Goal: Check status: Check status

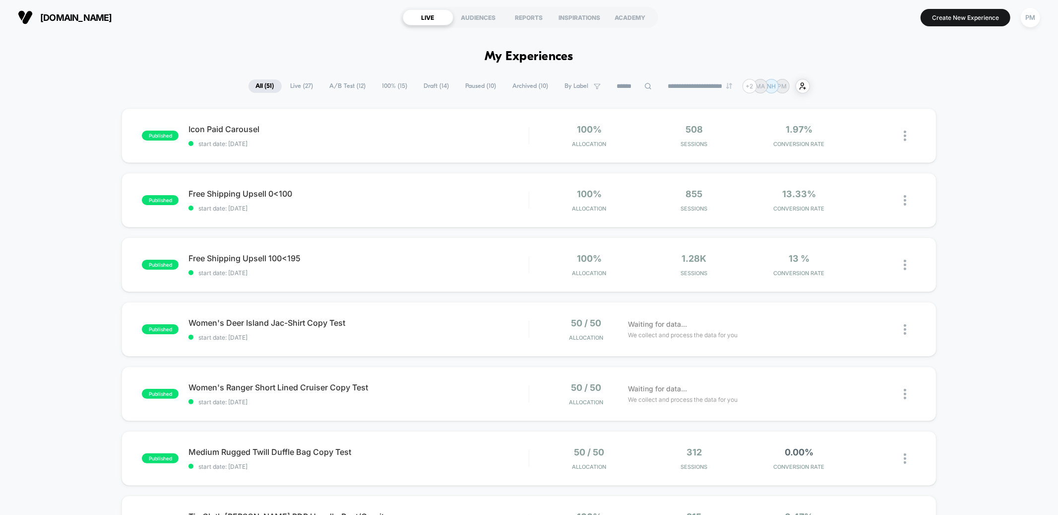
click at [337, 88] on span "A/B Test ( 12 )" at bounding box center [348, 85] width 51 height 13
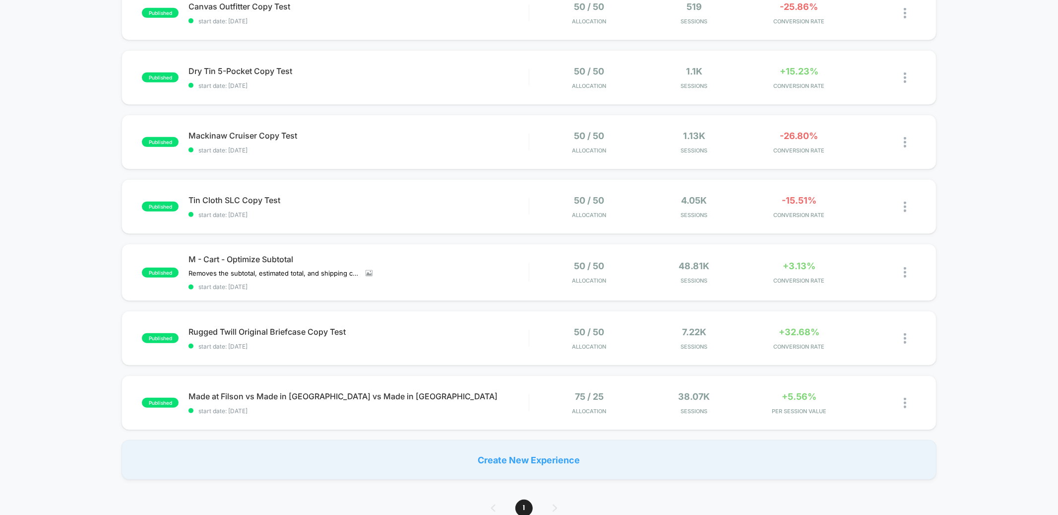
scroll to position [449, 0]
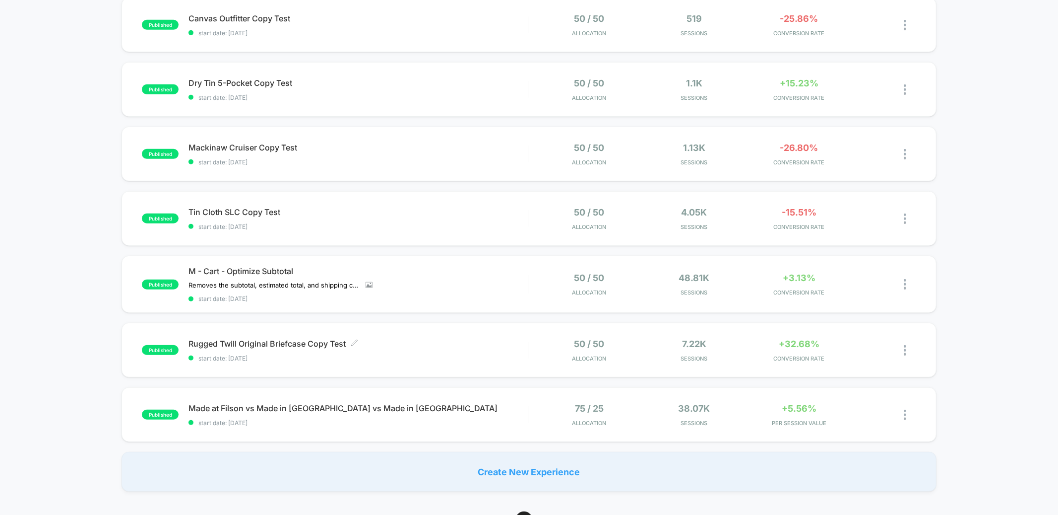
scroll to position [433, 0]
click at [449, 286] on div "M - Cart - Optimize Subtotal Removes the subtotal, estimated total, and shippin…" at bounding box center [359, 284] width 340 height 36
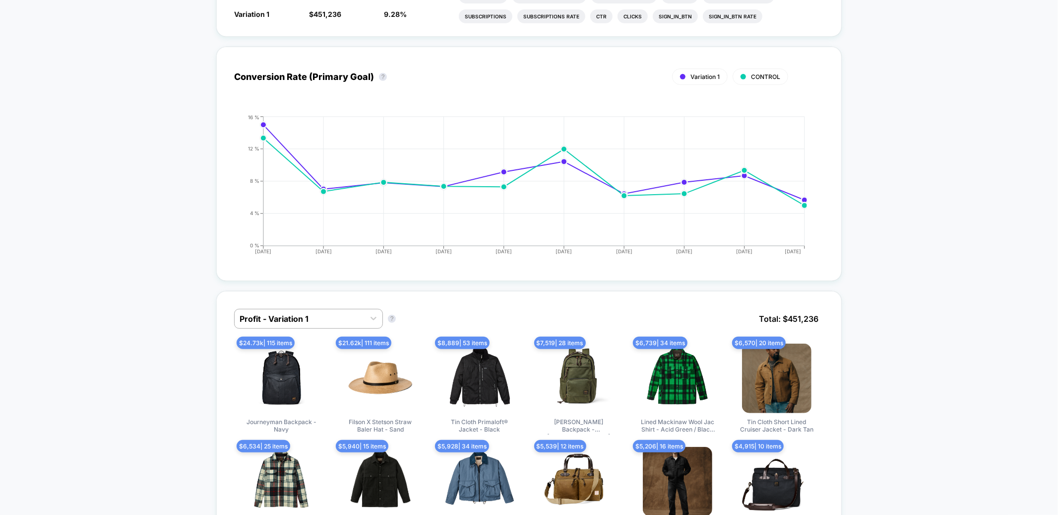
scroll to position [423, 0]
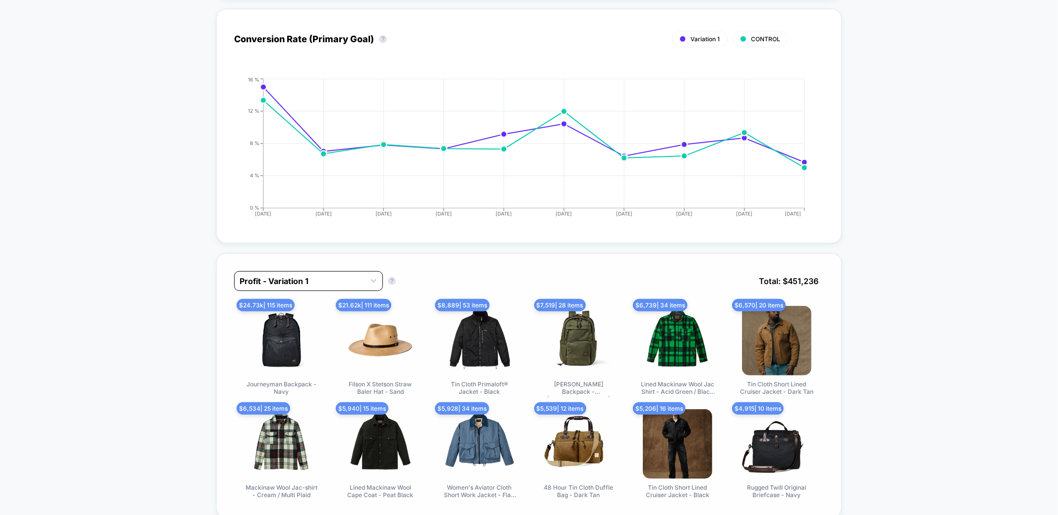
click at [332, 280] on div at bounding box center [300, 281] width 120 height 12
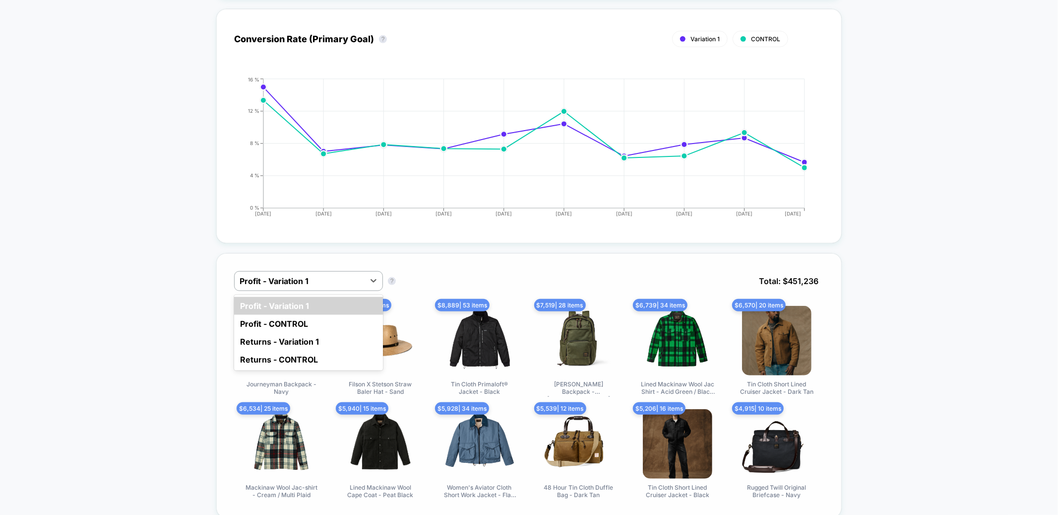
click at [416, 259] on div "option Profit - Variation 1 focused, 1 of 4. 4 results available. Use Up and Do…" at bounding box center [529, 385] width 626 height 264
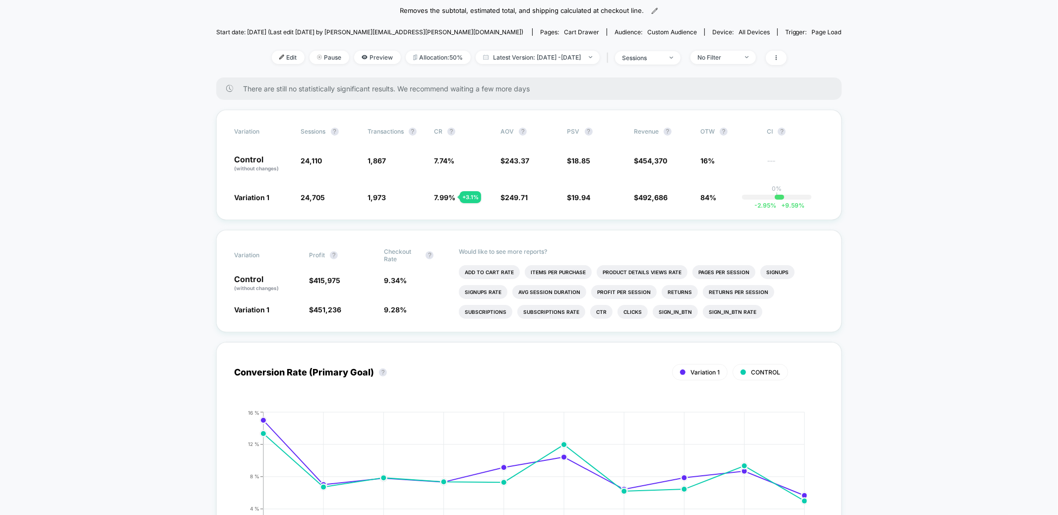
scroll to position [0, 0]
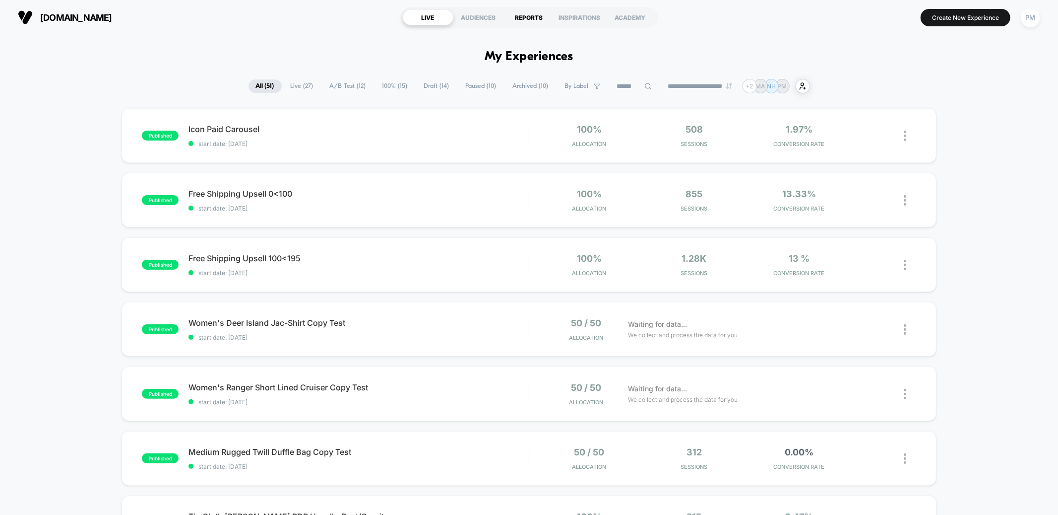
click at [525, 18] on div "REPORTS" at bounding box center [529, 17] width 51 height 16
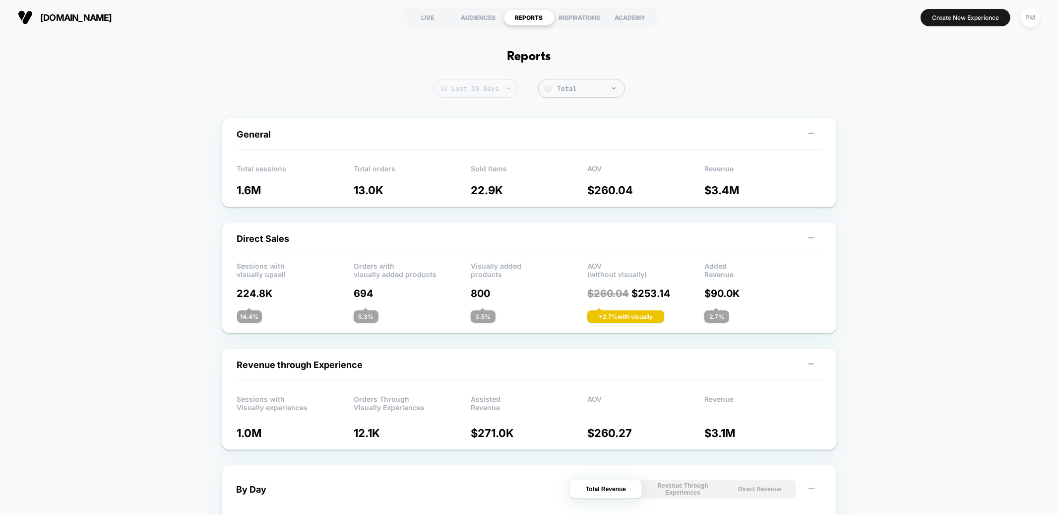
click at [485, 90] on span "Last 30 Days" at bounding box center [476, 88] width 85 height 19
select select "*"
select select "****"
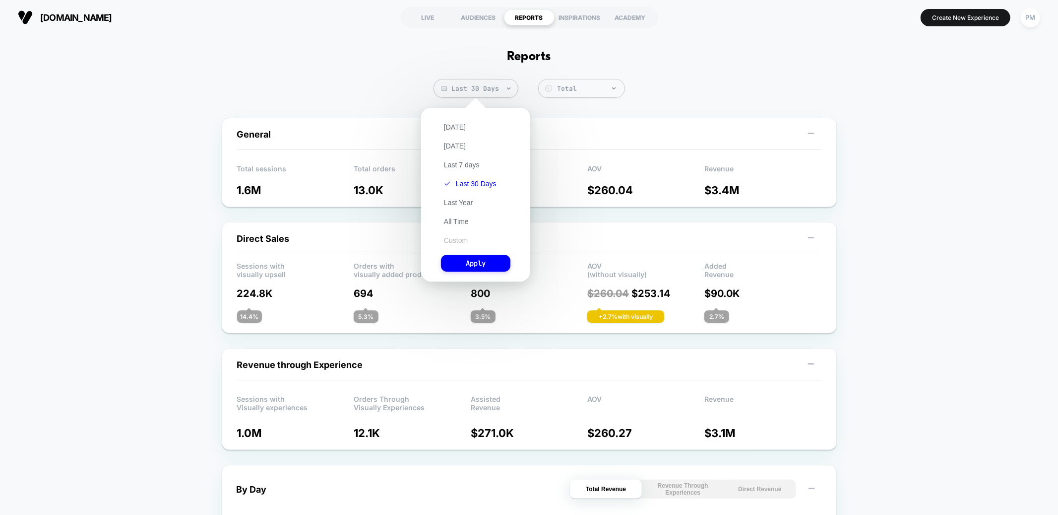
click at [450, 239] on button "Custom" at bounding box center [456, 240] width 30 height 9
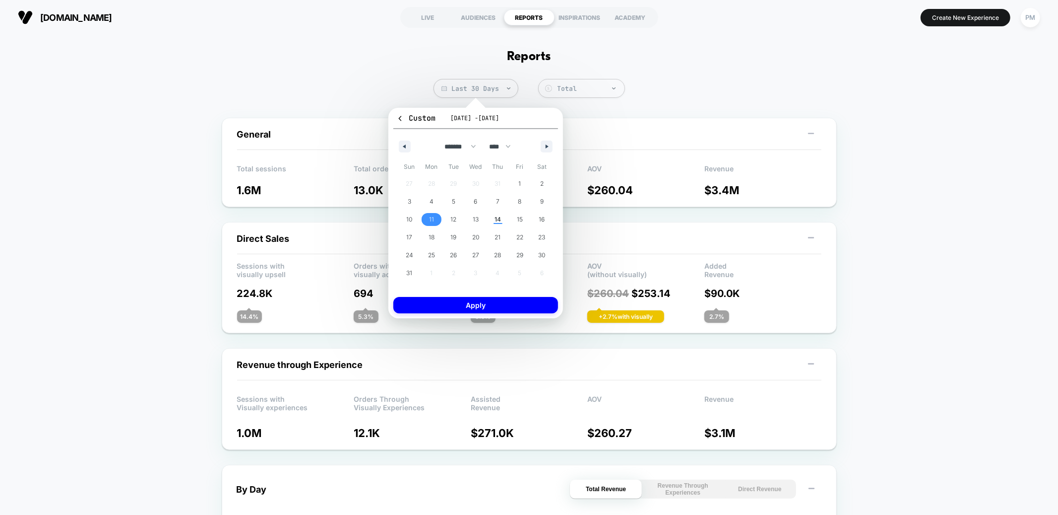
click at [429, 220] on span "11" at bounding box center [431, 219] width 5 height 18
click at [500, 220] on span "14" at bounding box center [498, 219] width 6 height 18
click at [490, 304] on button "Apply" at bounding box center [476, 305] width 165 height 16
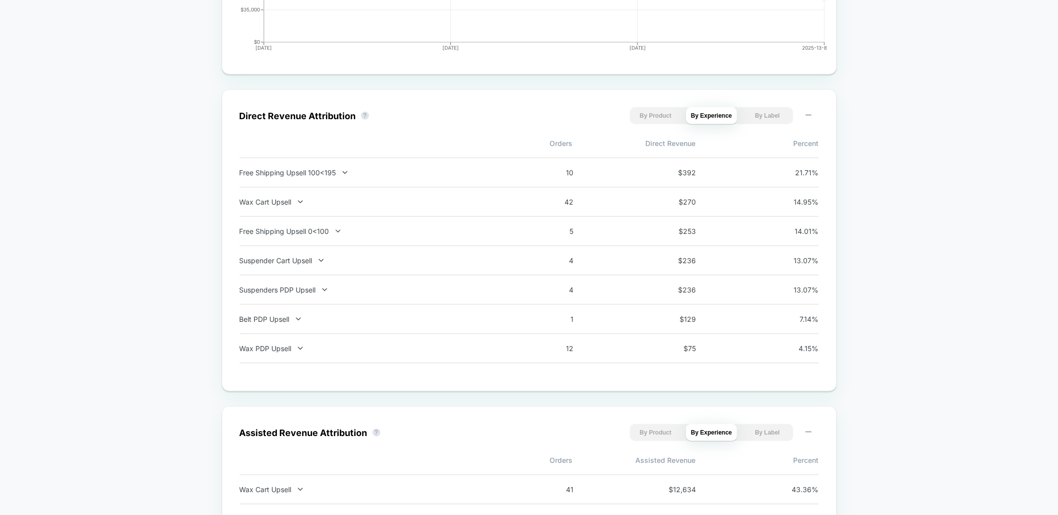
scroll to position [623, 0]
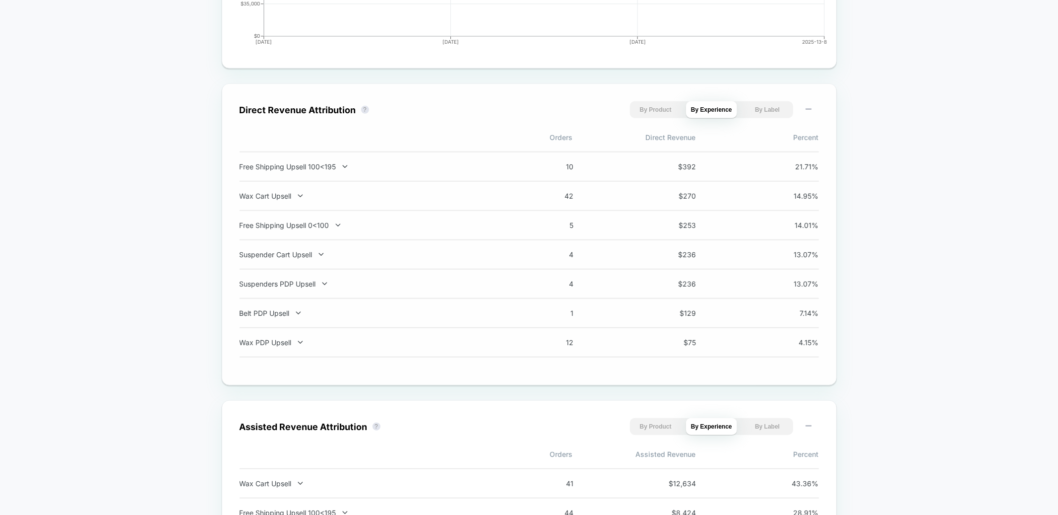
click at [605, 309] on div "1 $ 129 7.14 %" at bounding box center [674, 313] width 290 height 8
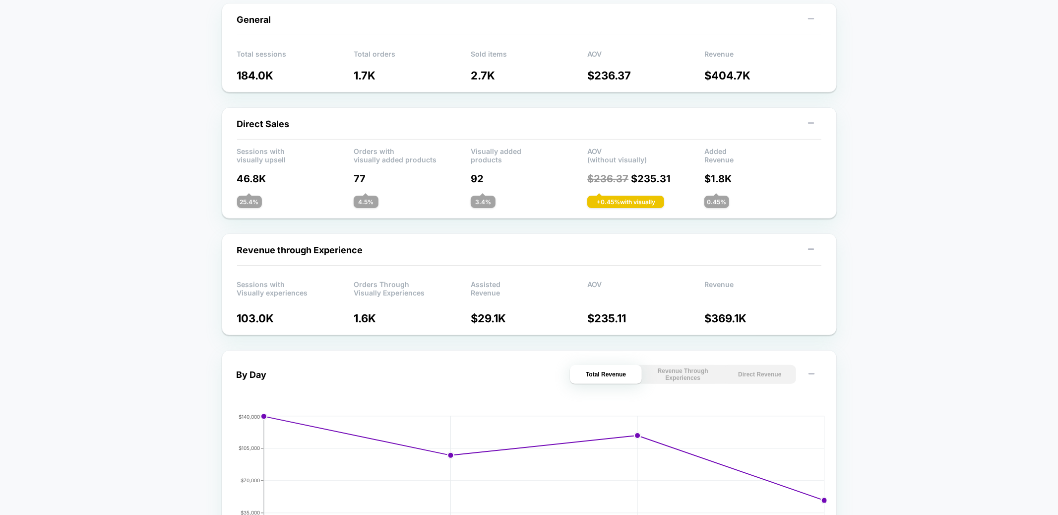
scroll to position [66, 0]
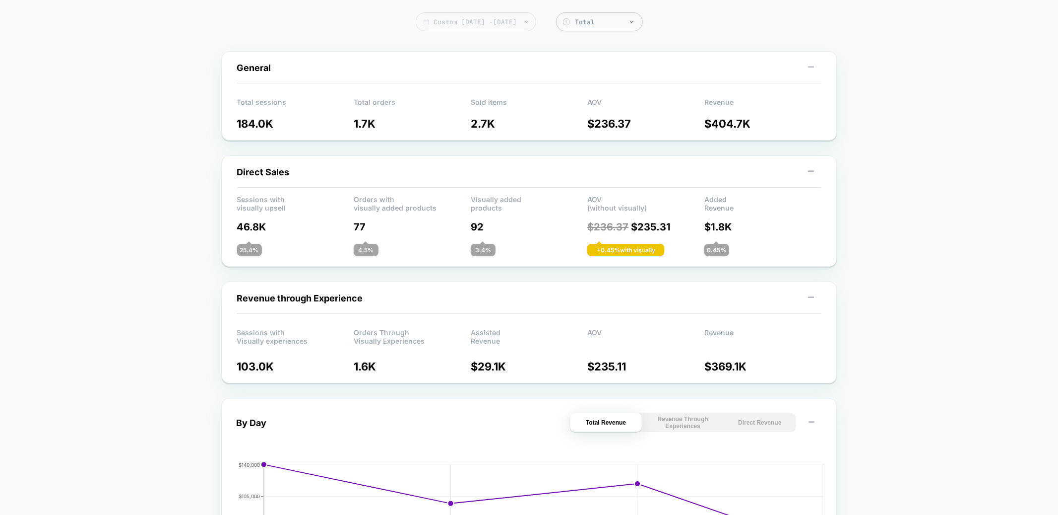
click at [522, 23] on span "Custom [DATE] - [DATE]" at bounding box center [476, 21] width 121 height 19
select select "*"
select select "****"
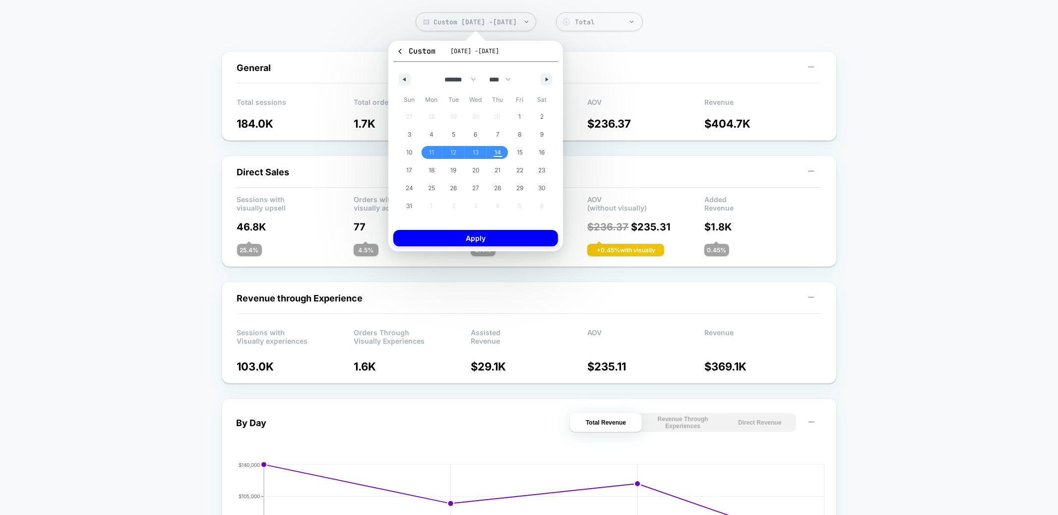
click at [634, 62] on div "General" at bounding box center [529, 73] width 585 height 22
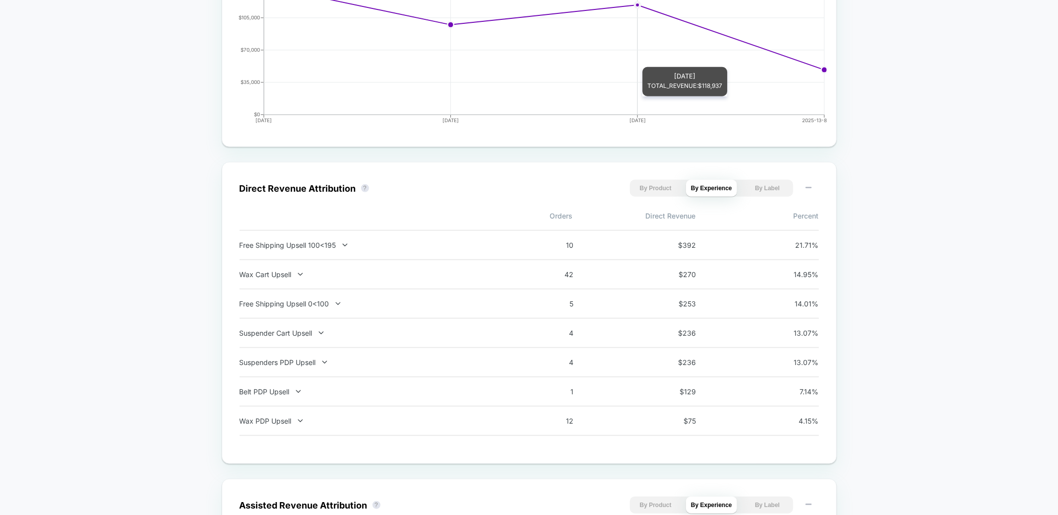
scroll to position [294, 0]
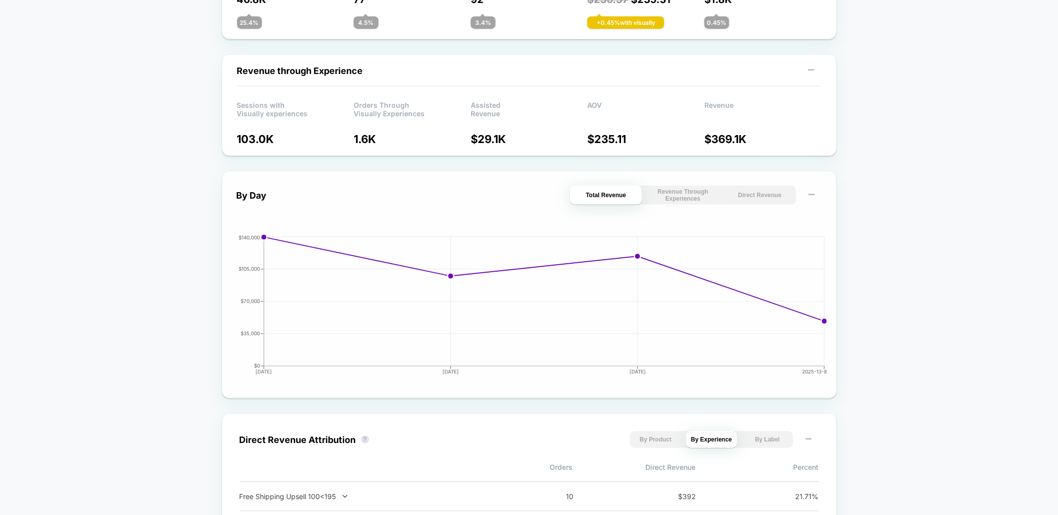
click at [764, 194] on button "Direct Revenue" at bounding box center [760, 195] width 72 height 19
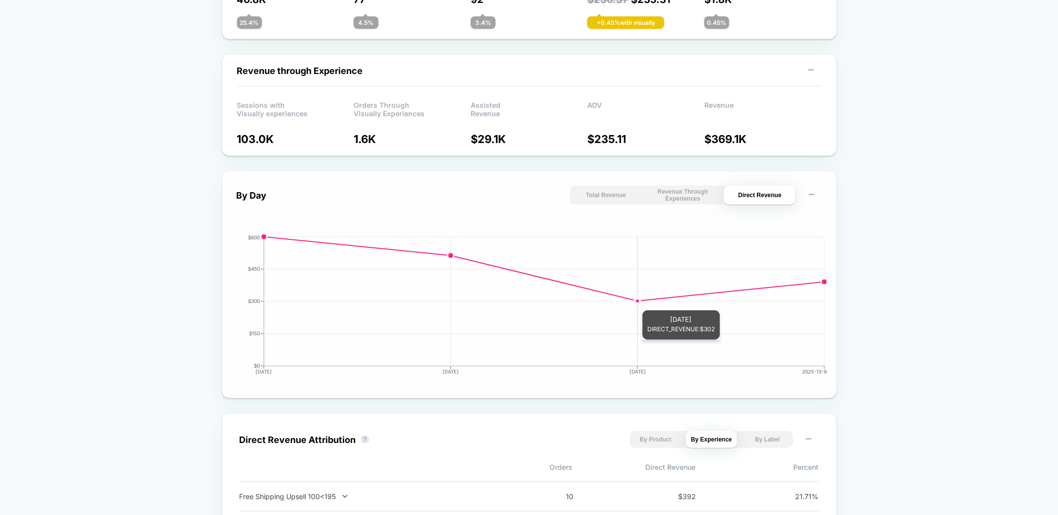
scroll to position [0, 0]
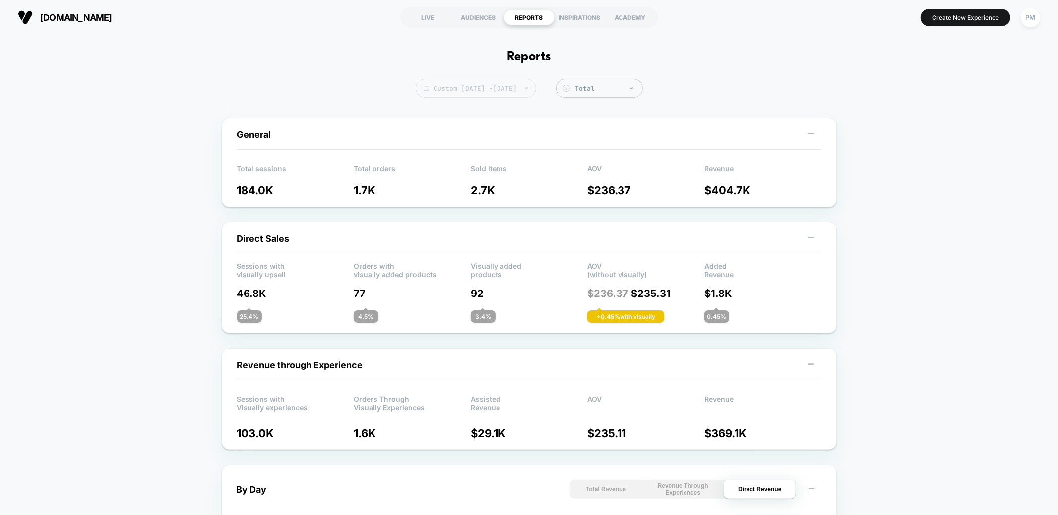
click at [474, 94] on span "Custom [DATE] - [DATE]" at bounding box center [476, 88] width 121 height 19
select select "*"
select select "****"
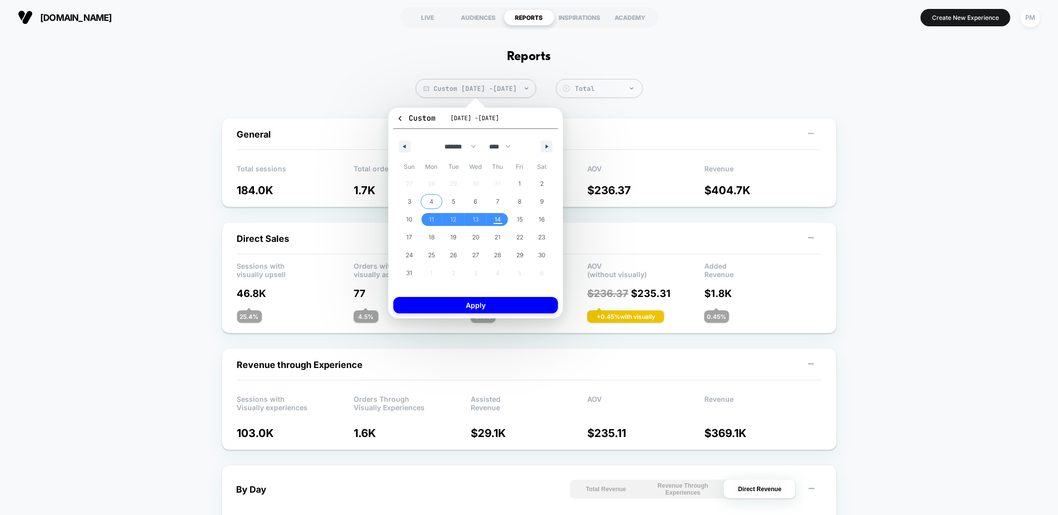
click at [435, 199] on span "4" at bounding box center [432, 201] width 22 height 13
click at [498, 215] on span "14" at bounding box center [498, 219] width 6 height 18
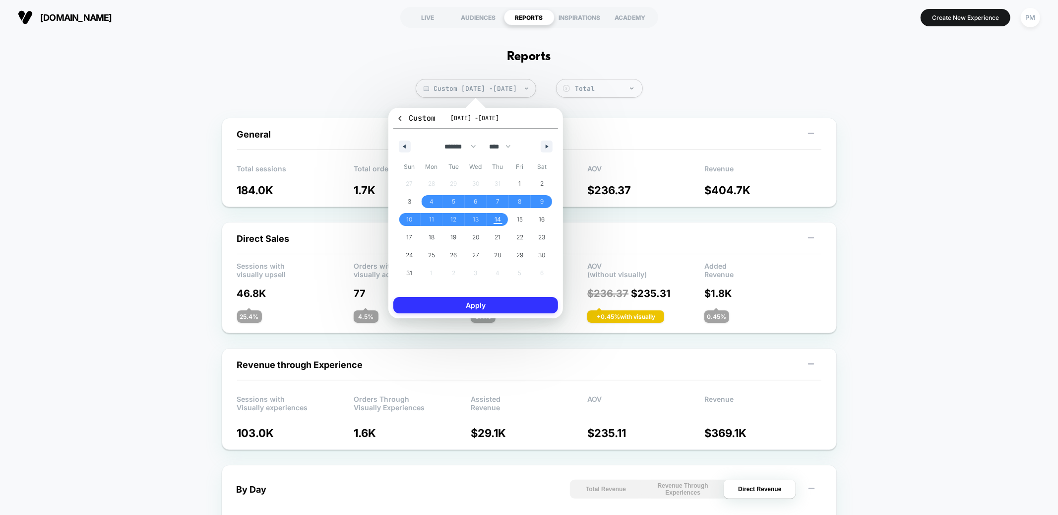
click at [497, 309] on button "Apply" at bounding box center [476, 305] width 165 height 16
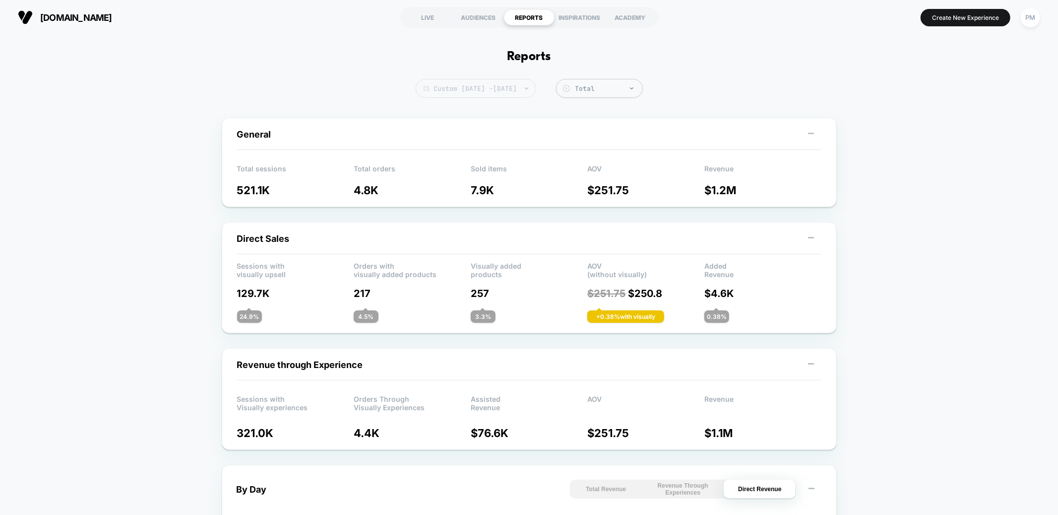
click at [479, 82] on span "Custom [DATE] - [DATE]" at bounding box center [476, 88] width 121 height 19
select select "*"
select select "****"
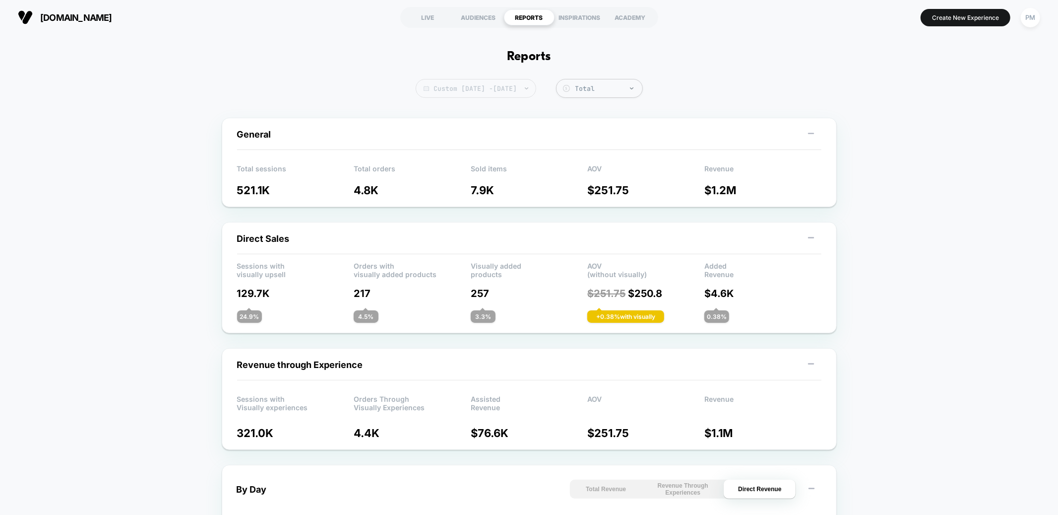
click at [517, 87] on span "Custom [DATE] - [DATE]" at bounding box center [476, 88] width 121 height 19
select select "*"
select select "****"
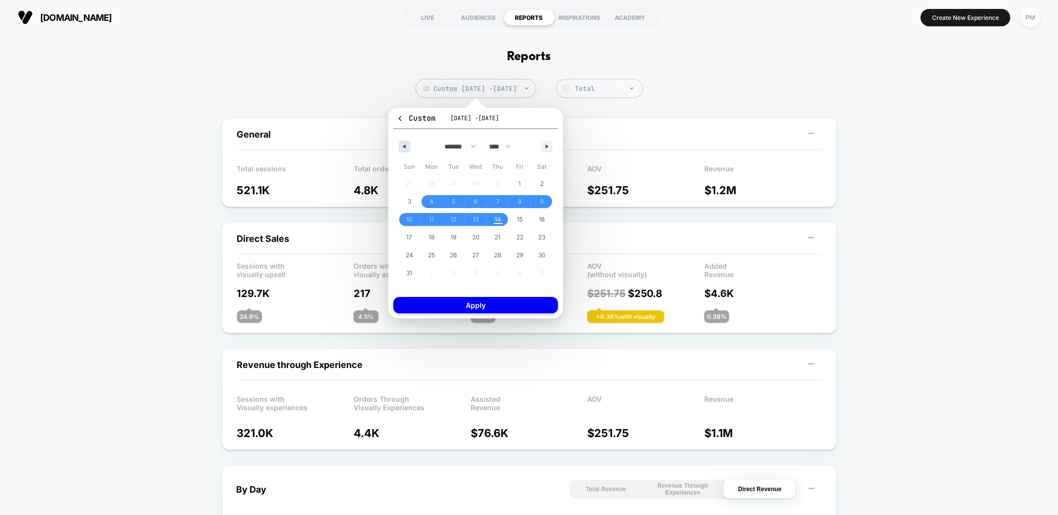
click at [406, 143] on button "button" at bounding box center [405, 146] width 12 height 12
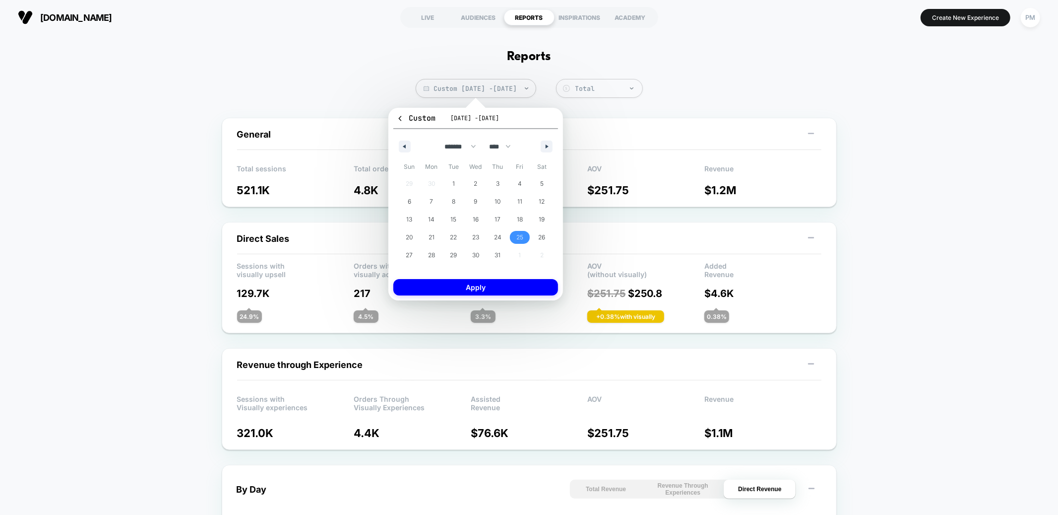
click at [521, 237] on span "25" at bounding box center [520, 237] width 7 height 18
click at [546, 144] on icon "button" at bounding box center [548, 146] width 5 height 4
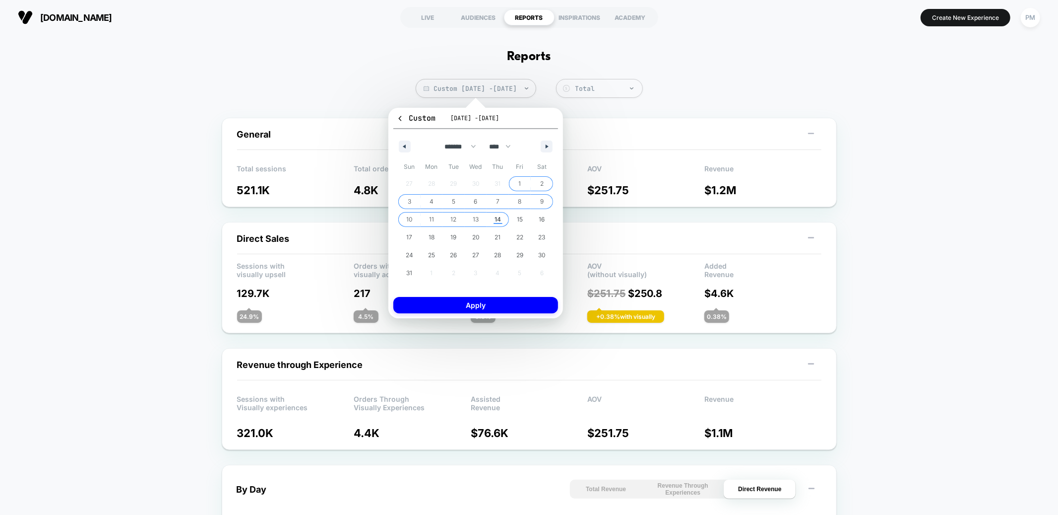
click at [496, 216] on span "14" at bounding box center [498, 219] width 6 height 18
select select "*"
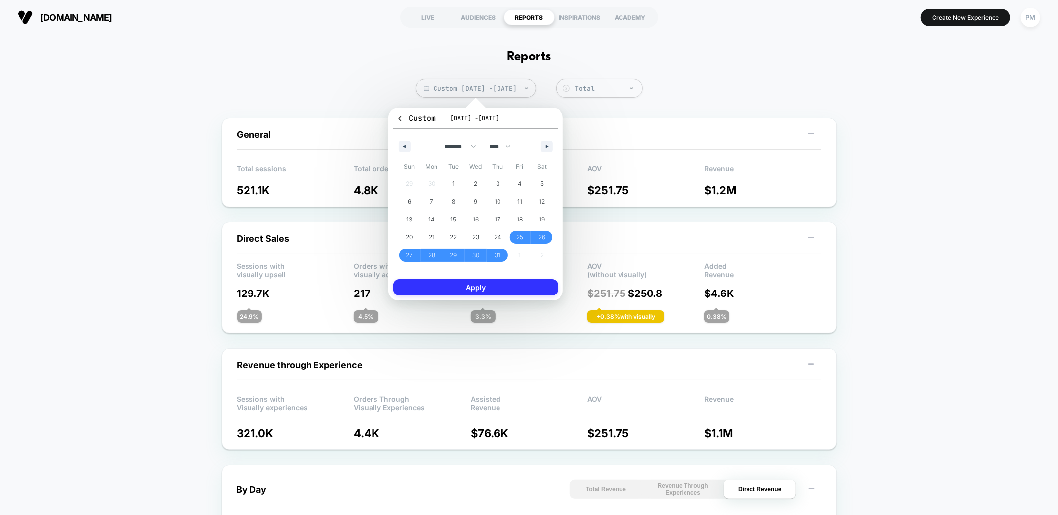
click at [481, 285] on button "Apply" at bounding box center [476, 287] width 165 height 16
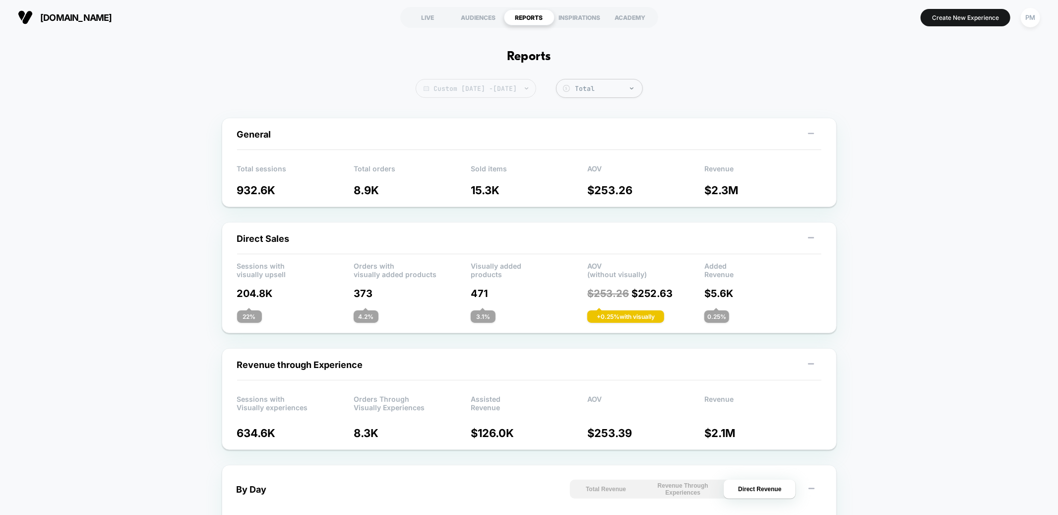
click at [481, 85] on span "Custom [DATE] - [DATE]" at bounding box center [476, 88] width 121 height 19
select select "*"
select select "****"
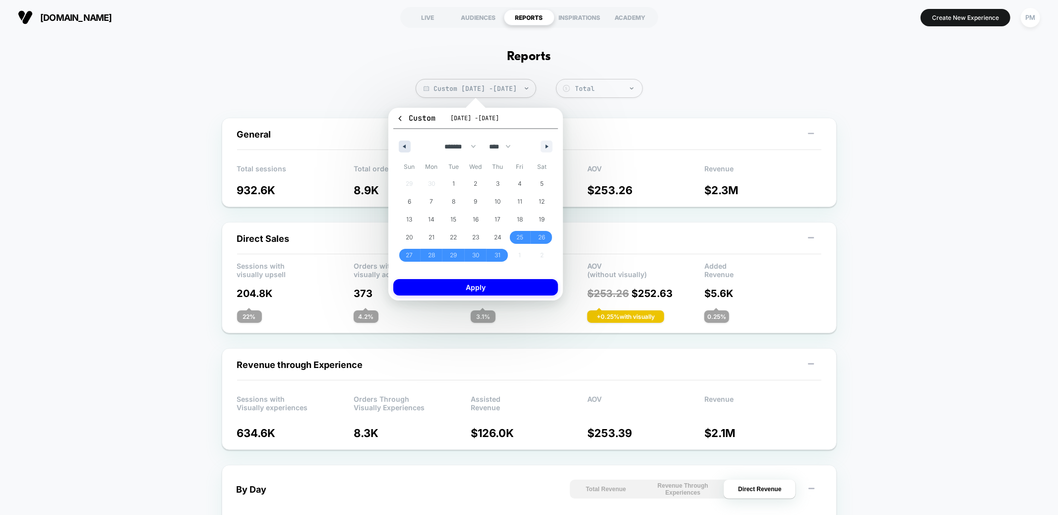
click at [405, 144] on icon "button" at bounding box center [403, 146] width 5 height 4
click at [544, 143] on button "button" at bounding box center [547, 146] width 12 height 12
click at [431, 181] on span "2" at bounding box center [431, 184] width 3 height 18
click at [541, 148] on button "button" at bounding box center [547, 146] width 12 height 12
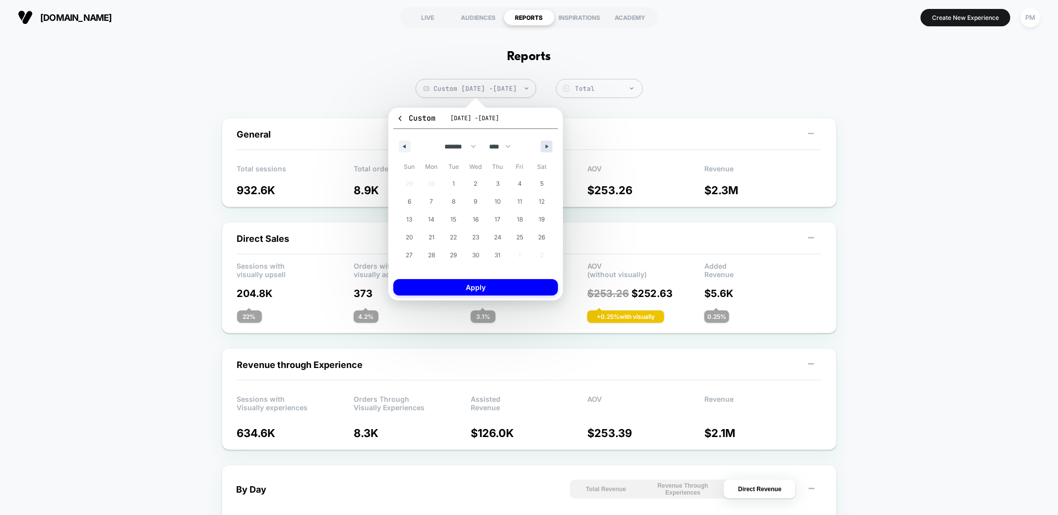
click at [541, 148] on button "button" at bounding box center [547, 146] width 12 height 12
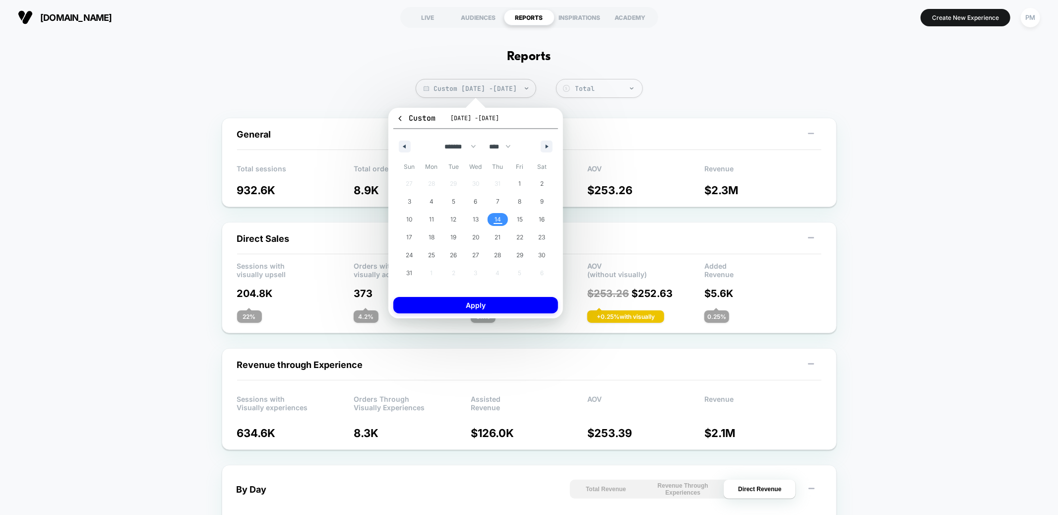
click at [502, 216] on span "14" at bounding box center [498, 219] width 22 height 13
select select "*"
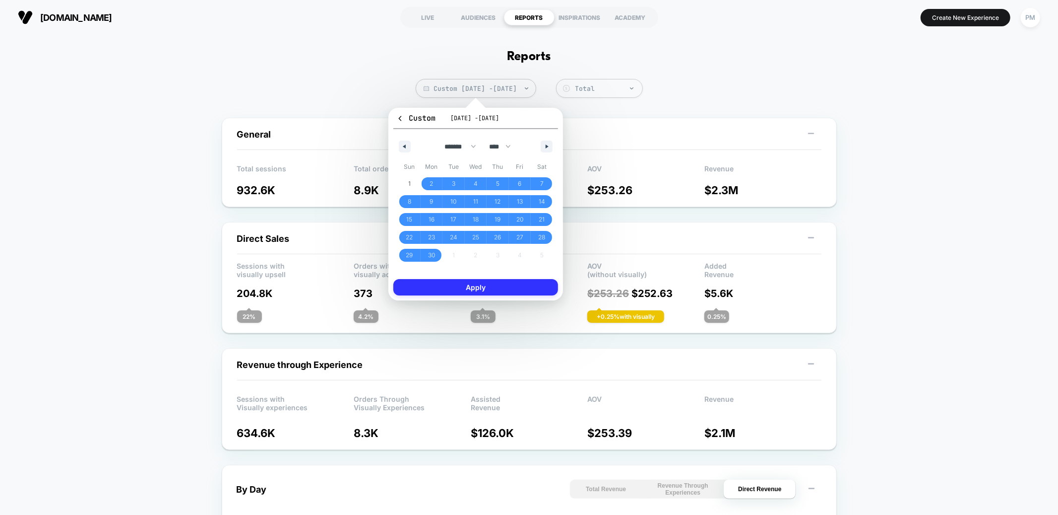
click at [489, 286] on button "Apply" at bounding box center [476, 287] width 165 height 16
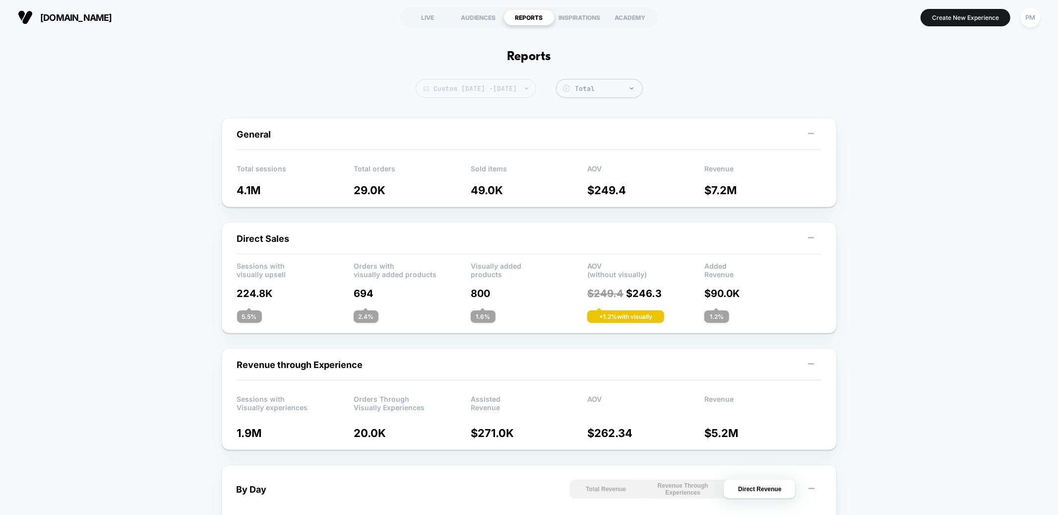
click at [450, 79] on span "Custom [DATE] - [DATE]" at bounding box center [476, 88] width 121 height 19
select select "*"
select select "****"
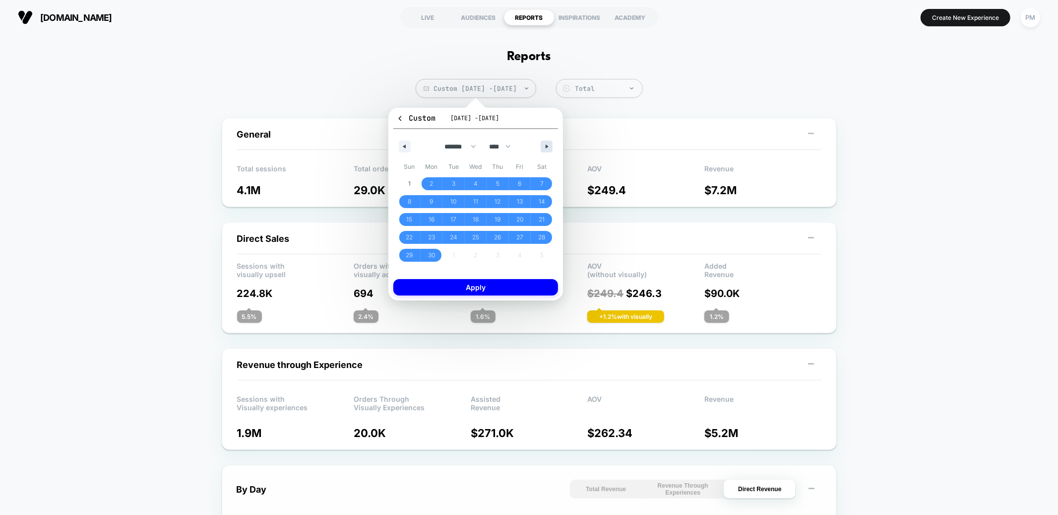
click at [547, 143] on button "button" at bounding box center [547, 146] width 12 height 12
click at [546, 221] on span "19" at bounding box center [542, 219] width 22 height 13
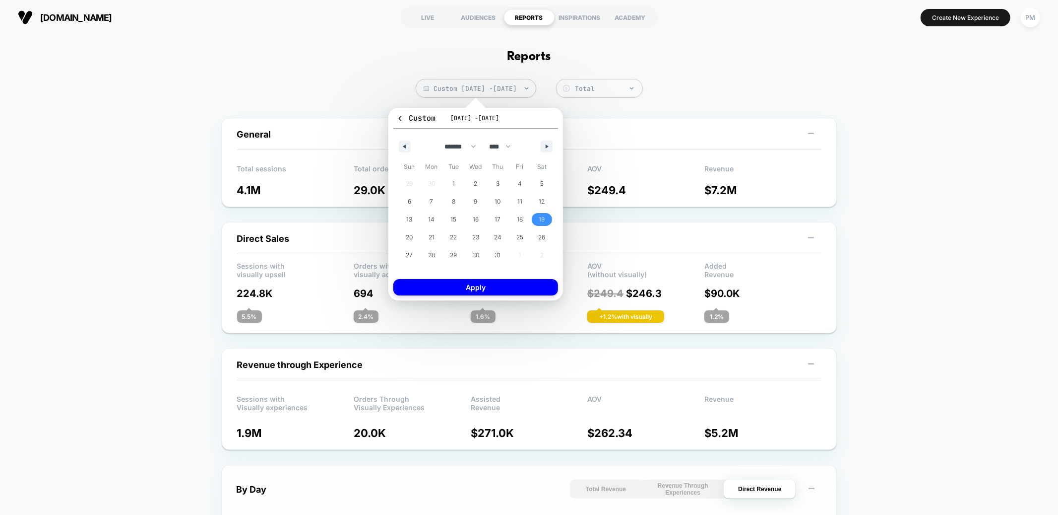
click at [543, 139] on div "******* ******** ***** ***** *** **** **** ****** ********* ******* ******** **…" at bounding box center [476, 144] width 165 height 30
click at [543, 146] on button "button" at bounding box center [547, 146] width 12 height 12
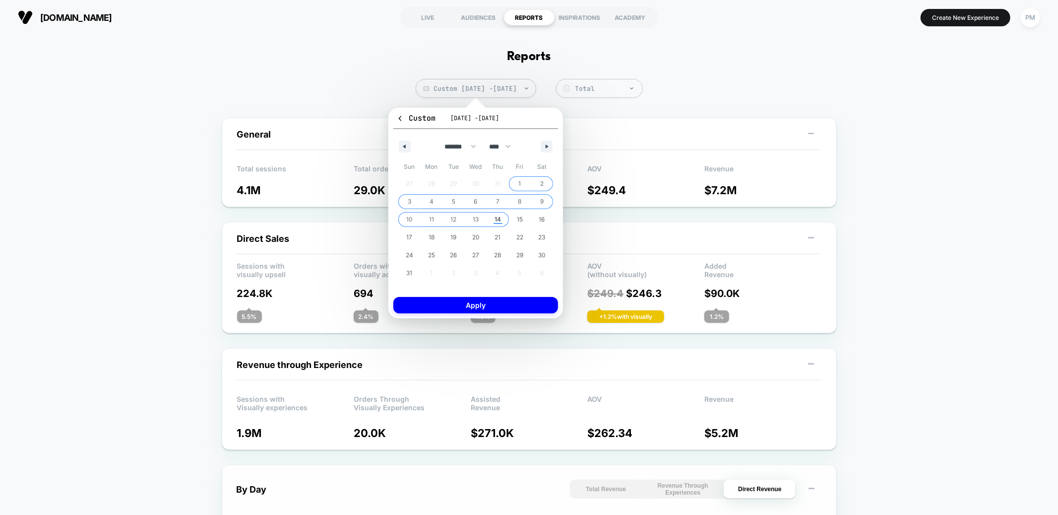
click at [496, 215] on span "14" at bounding box center [498, 219] width 6 height 18
select select "*"
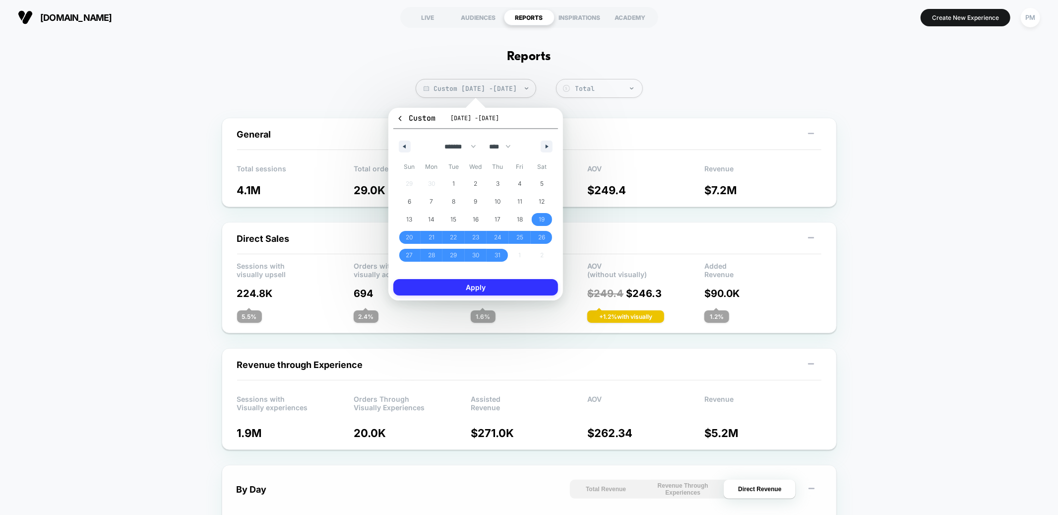
click at [499, 289] on button "Apply" at bounding box center [476, 287] width 165 height 16
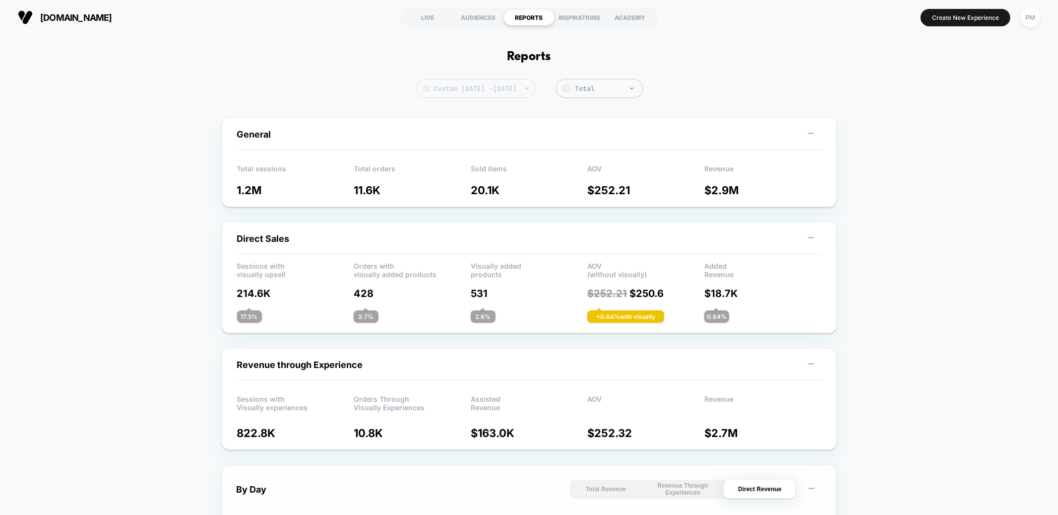
click at [482, 90] on span "Custom [DATE] - [DATE]" at bounding box center [476, 88] width 121 height 19
select select "*"
select select "****"
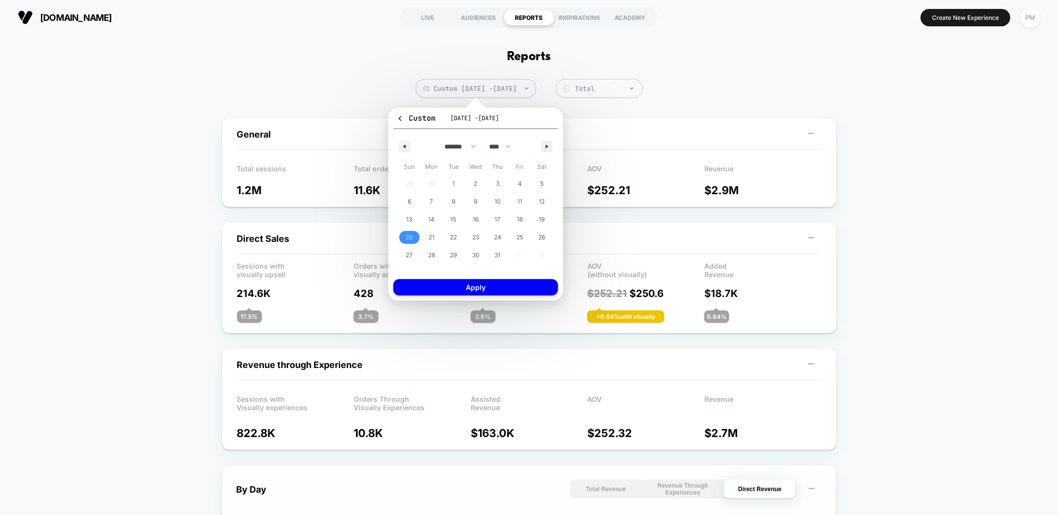
click at [415, 235] on span "20" at bounding box center [409, 237] width 22 height 13
click at [552, 144] on button "button" at bounding box center [547, 146] width 12 height 12
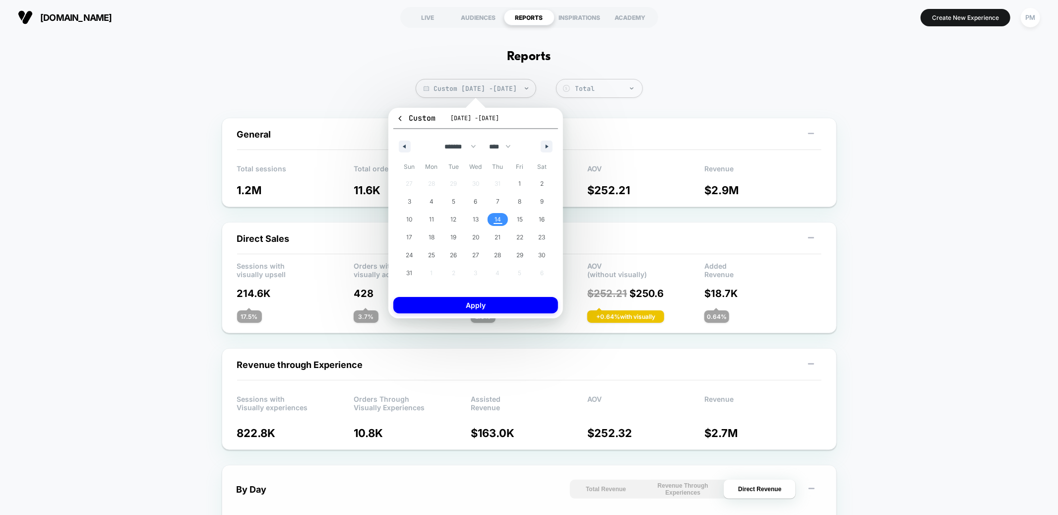
click at [499, 211] on span "14" at bounding box center [498, 219] width 6 height 18
select select "*"
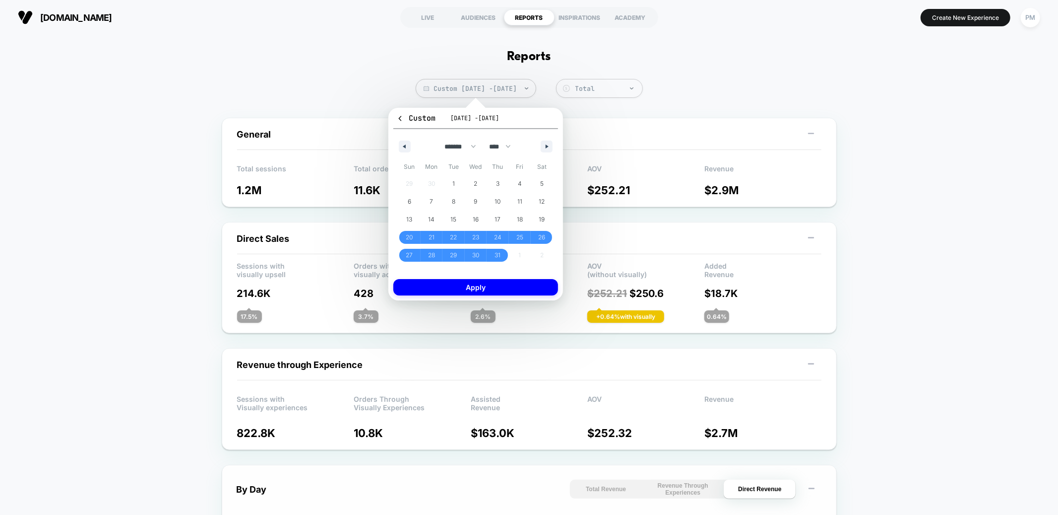
click at [500, 296] on div "Custom [DATE] - [DATE] ******* ******** ***** ***** *** **** **** ****** ******…" at bounding box center [476, 204] width 175 height 193
click at [498, 287] on button "Apply" at bounding box center [476, 287] width 165 height 16
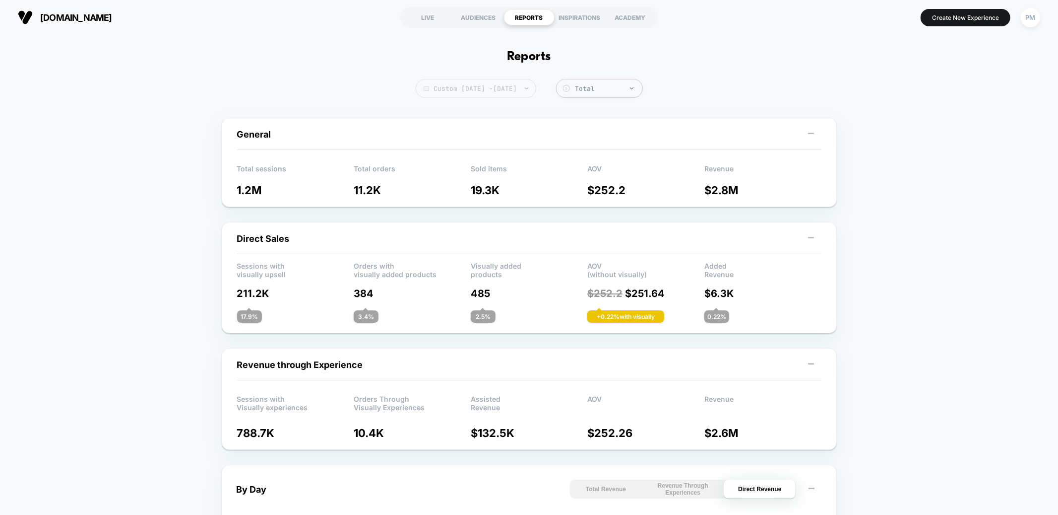
click at [524, 90] on span "Custom [DATE] - [DATE]" at bounding box center [476, 88] width 121 height 19
select select "*"
select select "****"
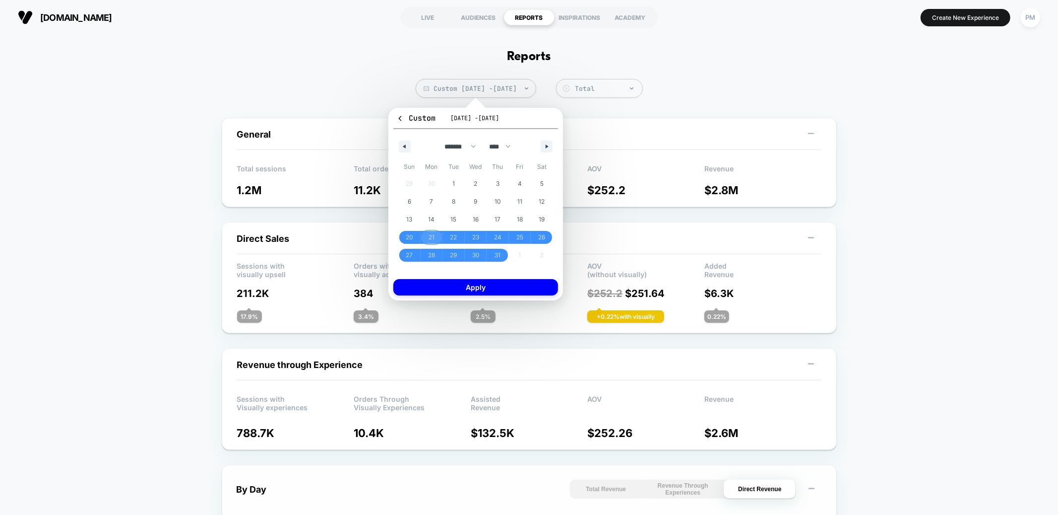
click at [434, 233] on span "21" at bounding box center [432, 237] width 6 height 18
click at [545, 149] on button "button" at bounding box center [547, 146] width 12 height 12
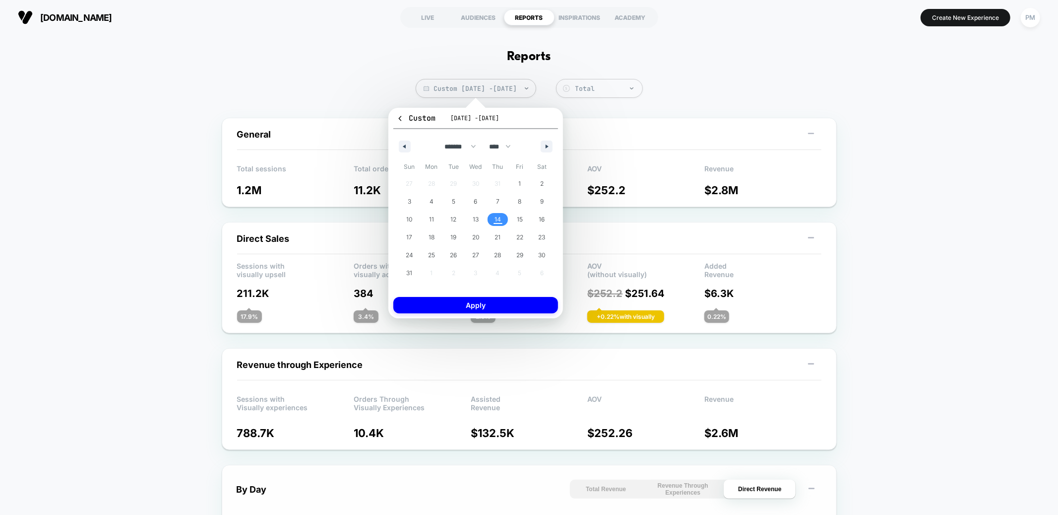
click at [496, 218] on span "14" at bounding box center [498, 219] width 6 height 18
select select "*"
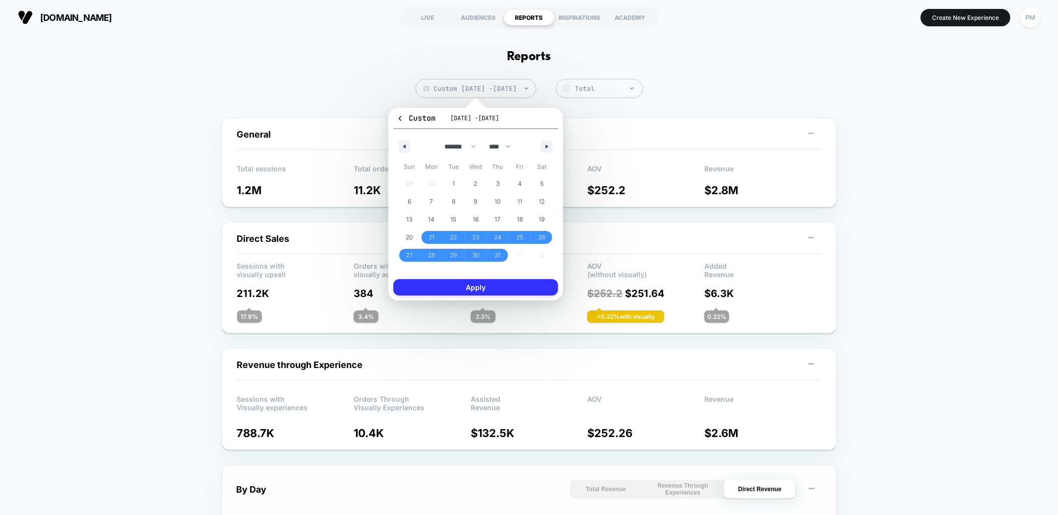
click at [509, 290] on button "Apply" at bounding box center [476, 287] width 165 height 16
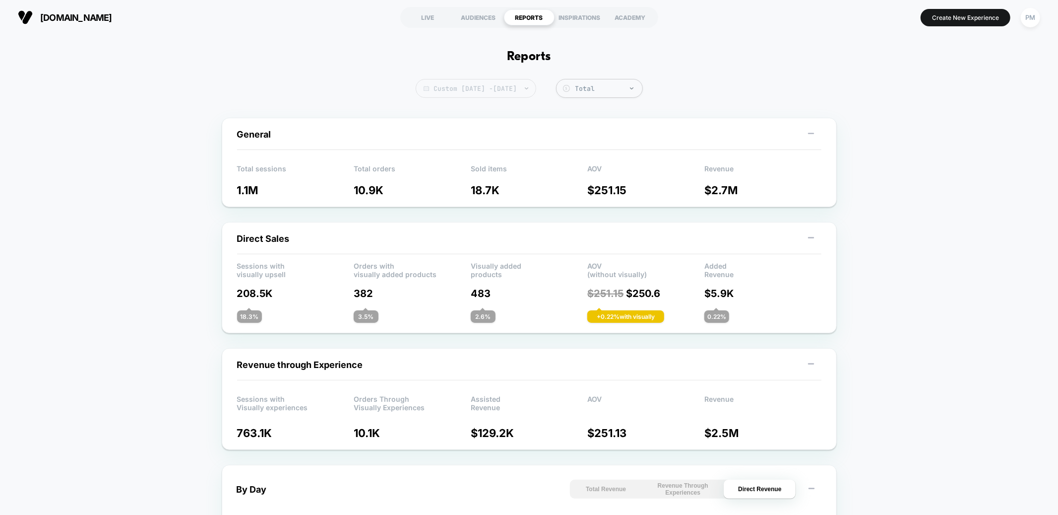
click at [478, 88] on span "Custom [DATE] - [DATE]" at bounding box center [476, 88] width 121 height 19
select select "*"
select select "****"
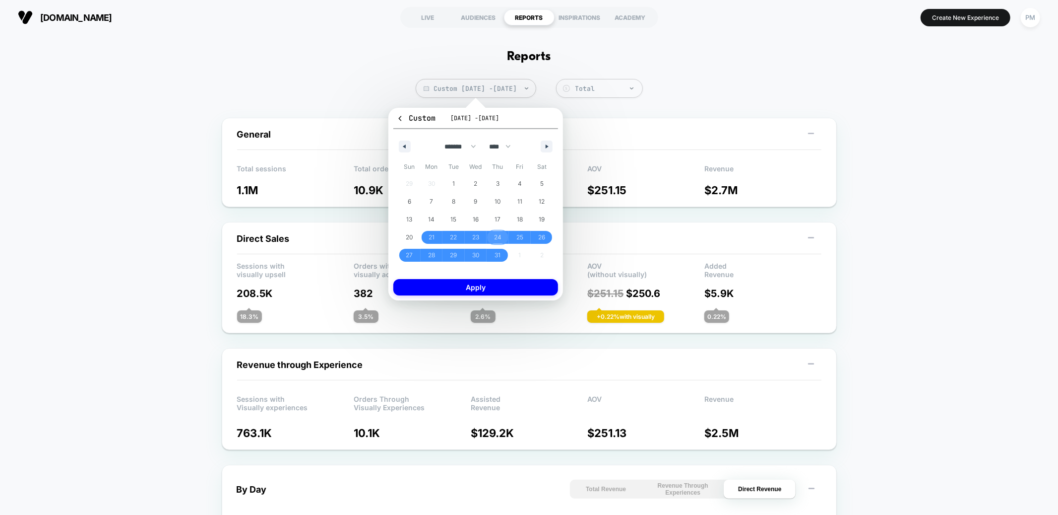
click at [497, 236] on span "24" at bounding box center [497, 237] width 7 height 18
click at [545, 138] on div "******* ******** ***** ***** *** **** **** ****** ********* ******* ******** **…" at bounding box center [476, 144] width 165 height 30
click at [545, 141] on button "button" at bounding box center [547, 146] width 12 height 12
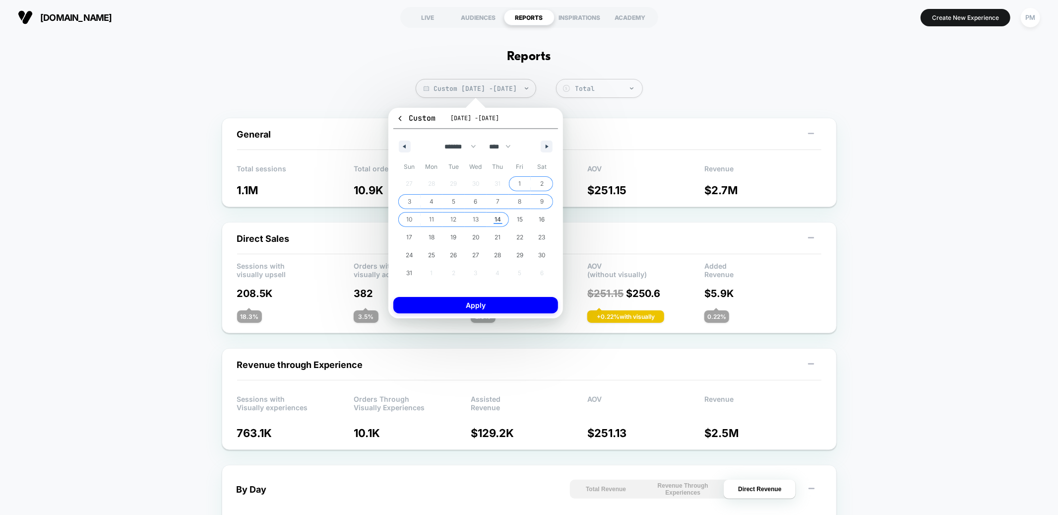
click at [497, 215] on span "14" at bounding box center [498, 219] width 6 height 18
select select "*"
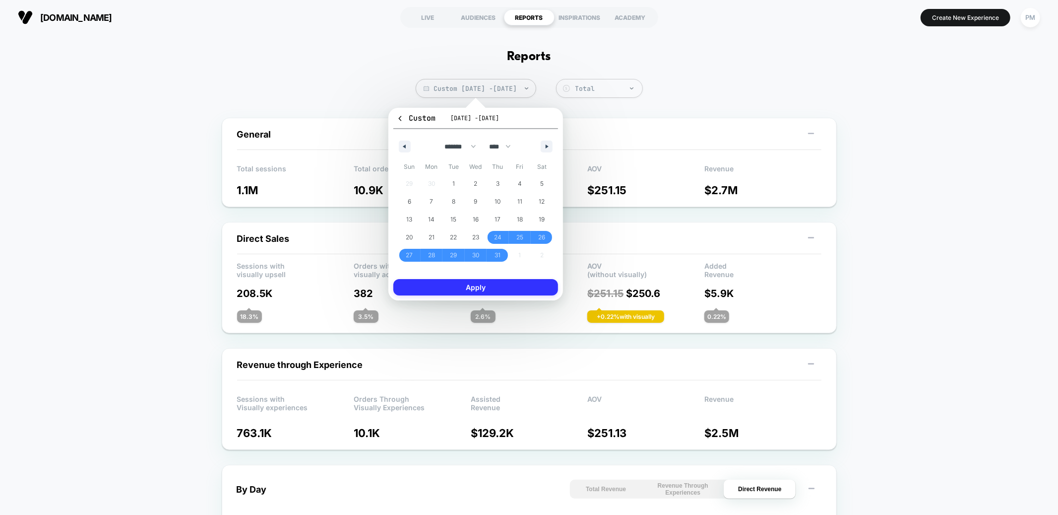
click at [489, 287] on button "Apply" at bounding box center [476, 287] width 165 height 16
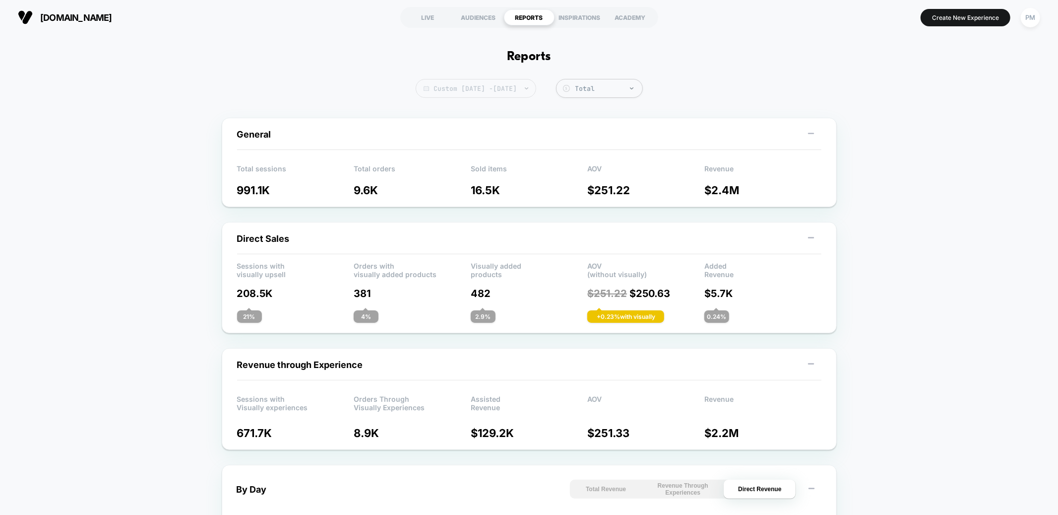
click at [518, 88] on span "Custom [DATE] - [DATE]" at bounding box center [476, 88] width 121 height 19
select select "*"
select select "****"
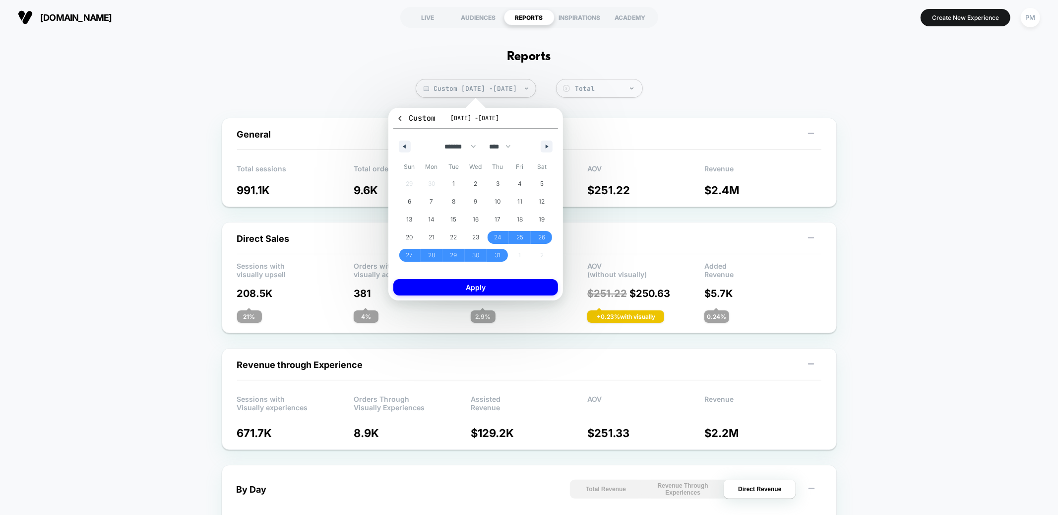
click at [540, 146] on div "******* ******** ***** ***** *** **** **** ****** ********* ******* ******** **…" at bounding box center [476, 144] width 165 height 30
click at [547, 144] on icon "button" at bounding box center [548, 146] width 5 height 4
select select "*"
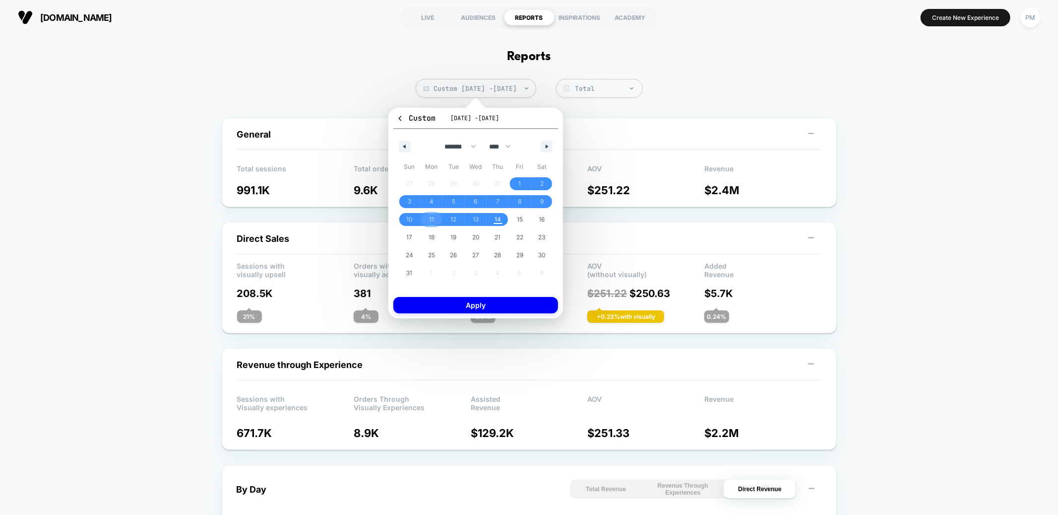
click at [434, 219] on span "11" at bounding box center [432, 219] width 22 height 13
click at [495, 220] on span "14" at bounding box center [498, 219] width 6 height 18
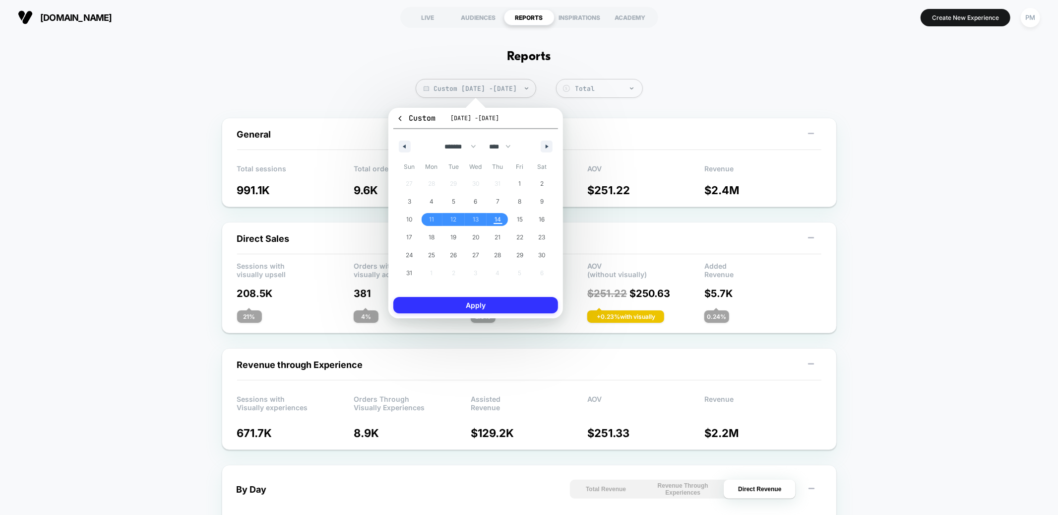
click at [493, 303] on button "Apply" at bounding box center [476, 305] width 165 height 16
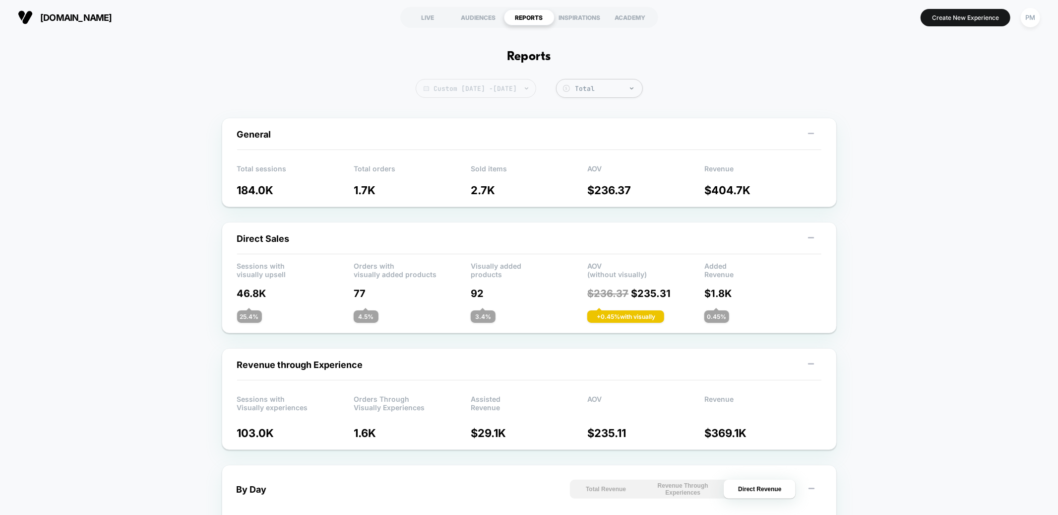
click at [525, 88] on div at bounding box center [521, 88] width 7 height 0
select select "*"
select select "****"
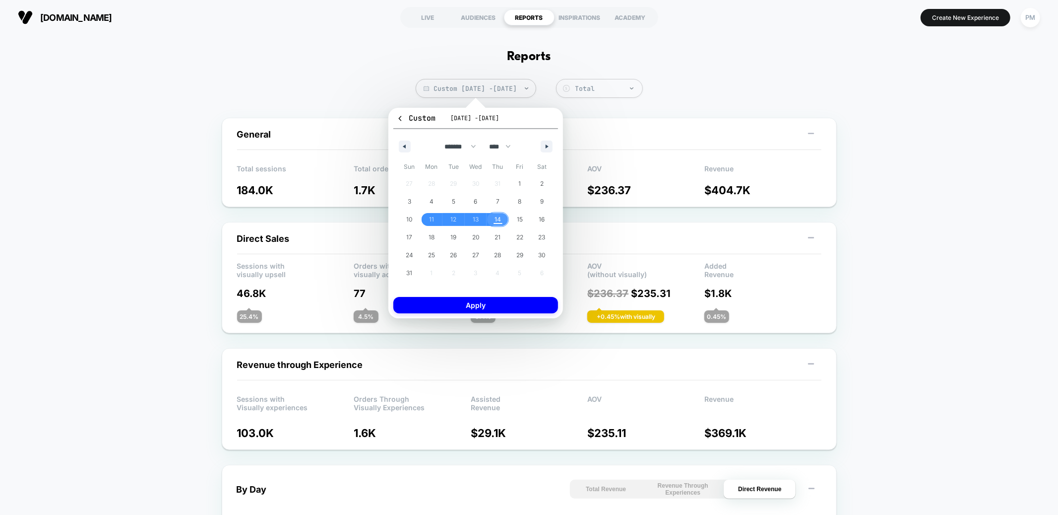
click at [498, 222] on span "14" at bounding box center [498, 219] width 6 height 18
click at [504, 308] on button "Apply" at bounding box center [476, 305] width 165 height 16
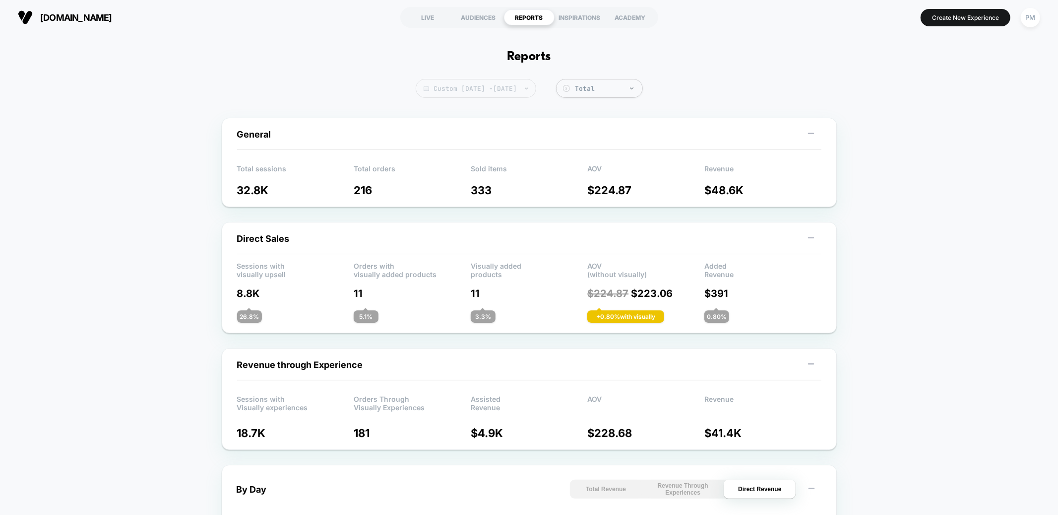
click at [524, 80] on span "Custom [DATE] - [DATE]" at bounding box center [476, 88] width 121 height 19
select select "*"
select select "****"
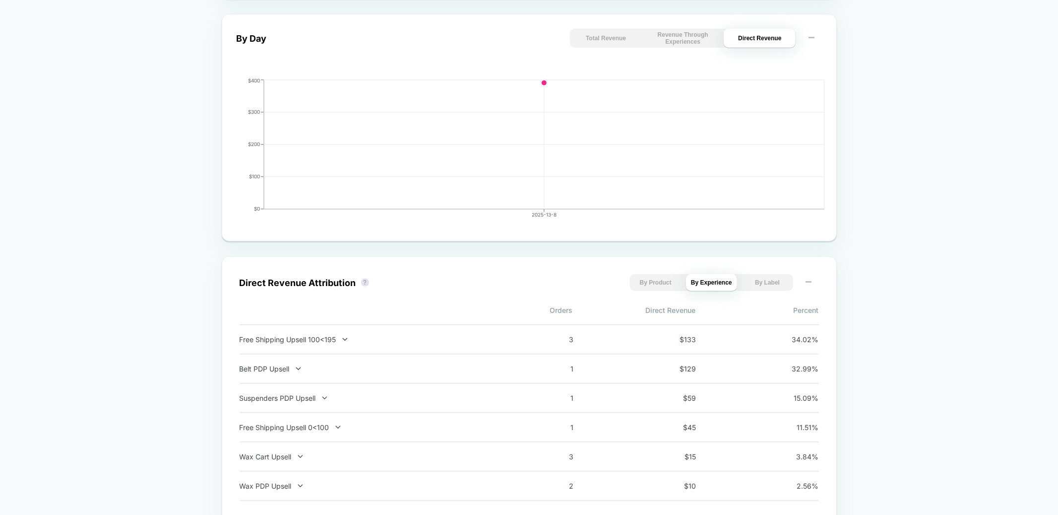
scroll to position [452, 0]
click at [343, 337] on icon at bounding box center [344, 338] width 5 height 3
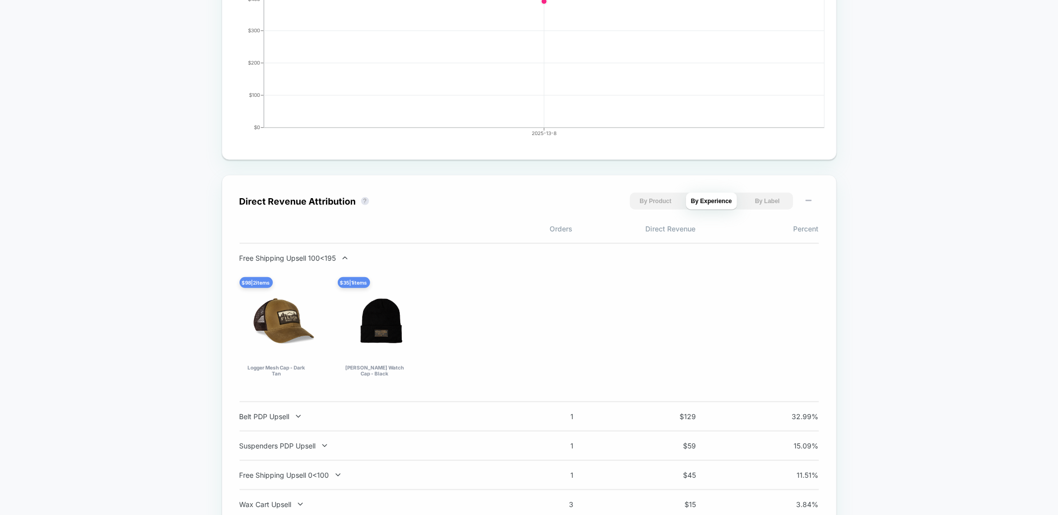
scroll to position [532, 0]
click at [291, 413] on div "Belt PDP Upsell" at bounding box center [370, 415] width 261 height 8
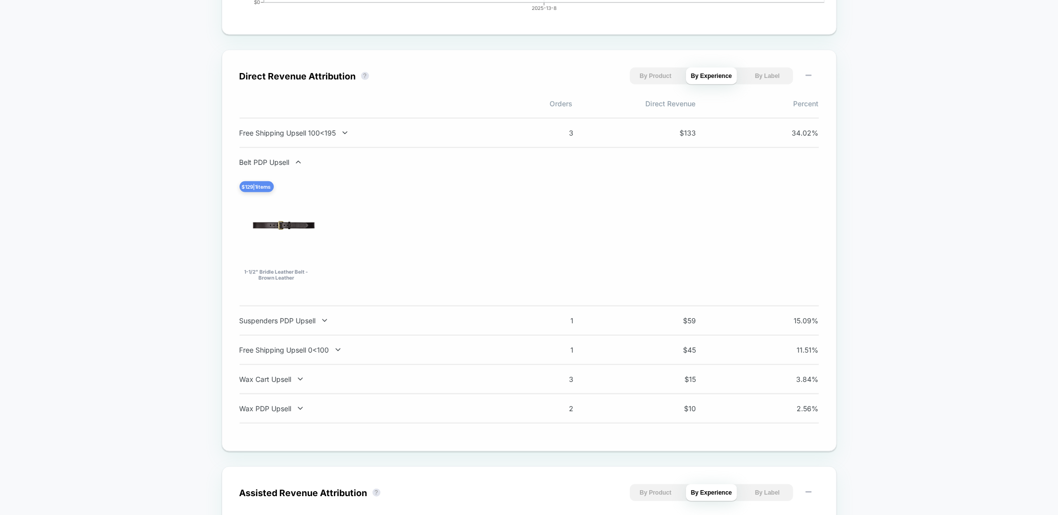
scroll to position [661, 0]
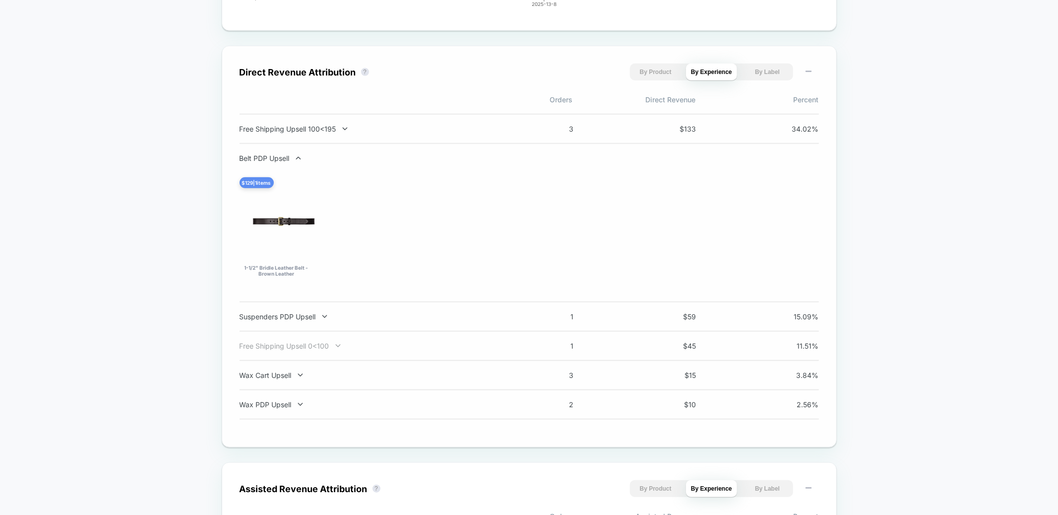
click at [301, 347] on div "Free Shipping Upsell 0<100" at bounding box center [370, 345] width 261 height 8
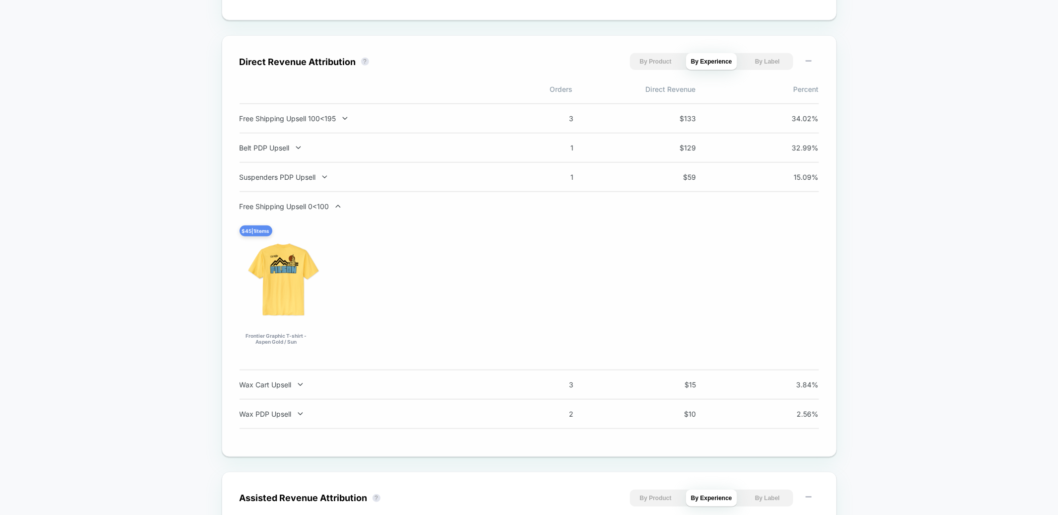
scroll to position [672, 0]
click at [295, 379] on div "Wax Cart Upsell" at bounding box center [370, 383] width 261 height 8
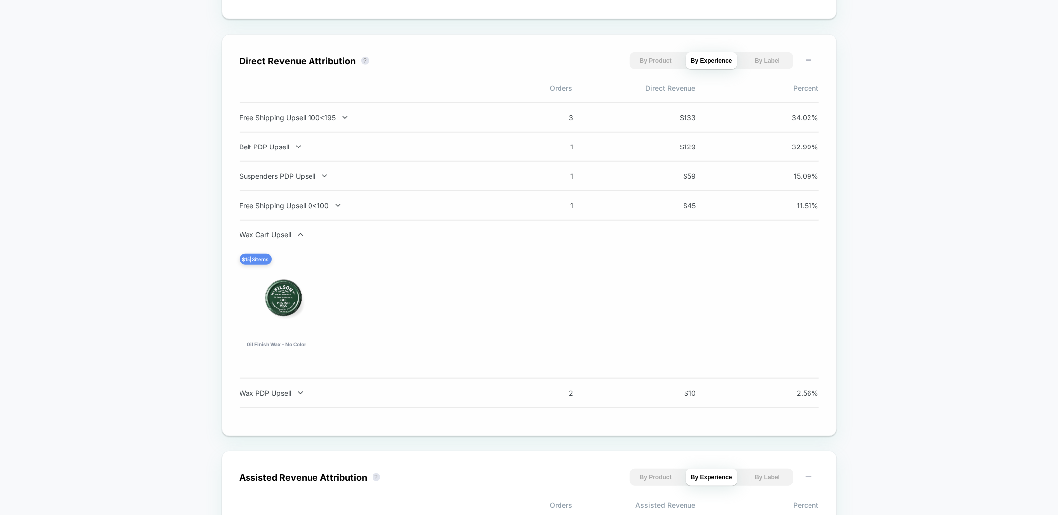
click at [914, 288] on div "Custom [DATE] - [DATE] Total Group 2 $ General Total sessions 32.8K Total order…" at bounding box center [529, 307] width 1058 height 1801
